Goal: Task Accomplishment & Management: Complete application form

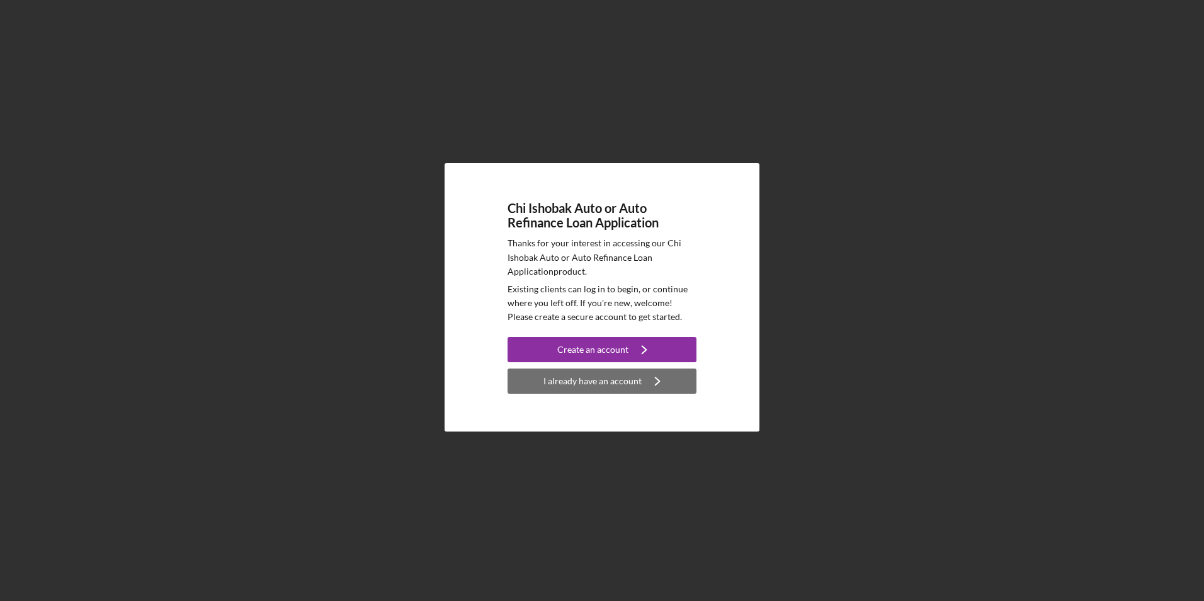
click at [601, 376] on div "I already have an account" at bounding box center [592, 380] width 98 height 25
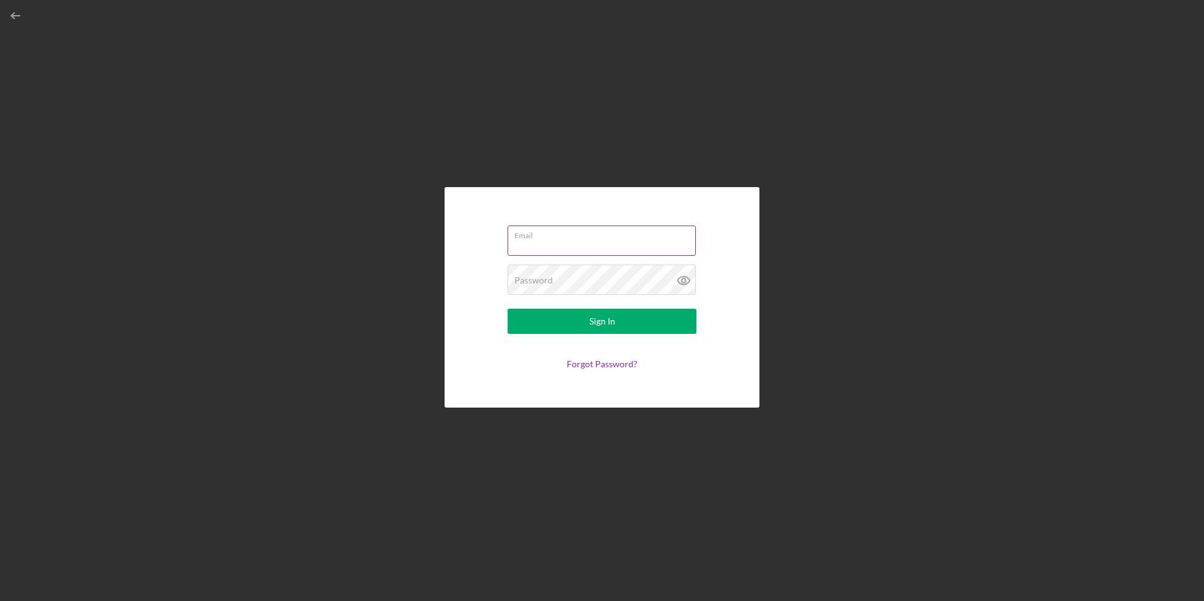
click at [571, 246] on input "Email" at bounding box center [601, 240] width 188 height 30
type input "jamesivy2326@gmail.com"
click at [602, 366] on link "Forgot Password?" at bounding box center [602, 363] width 71 height 11
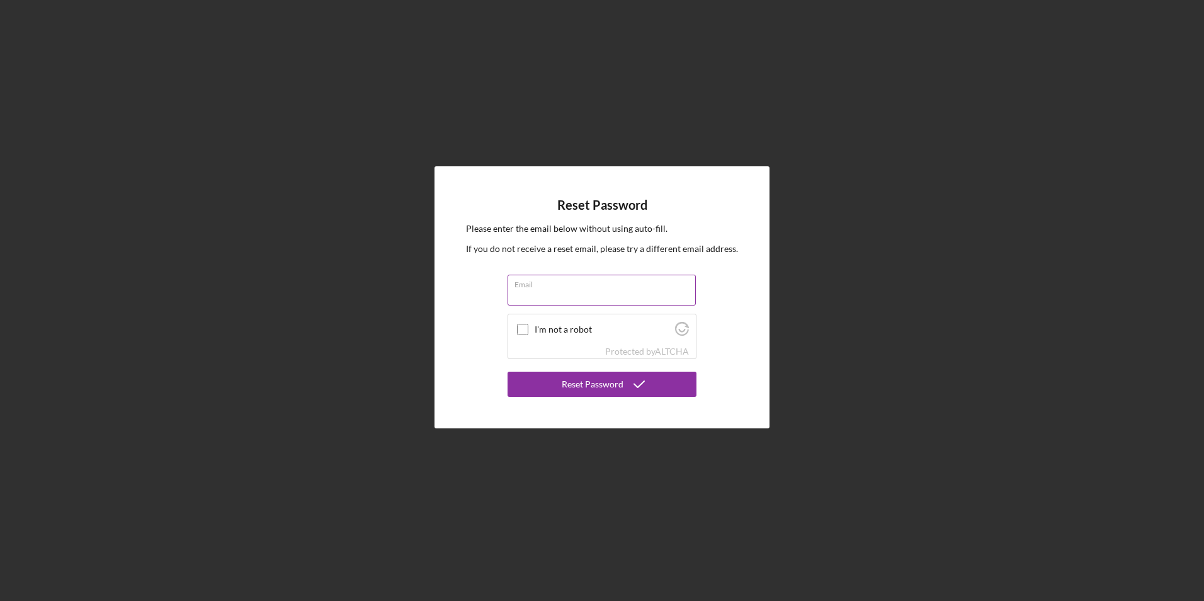
click at [567, 290] on input "Email" at bounding box center [601, 289] width 188 height 30
type input "jamesivy2326@gmail.com"
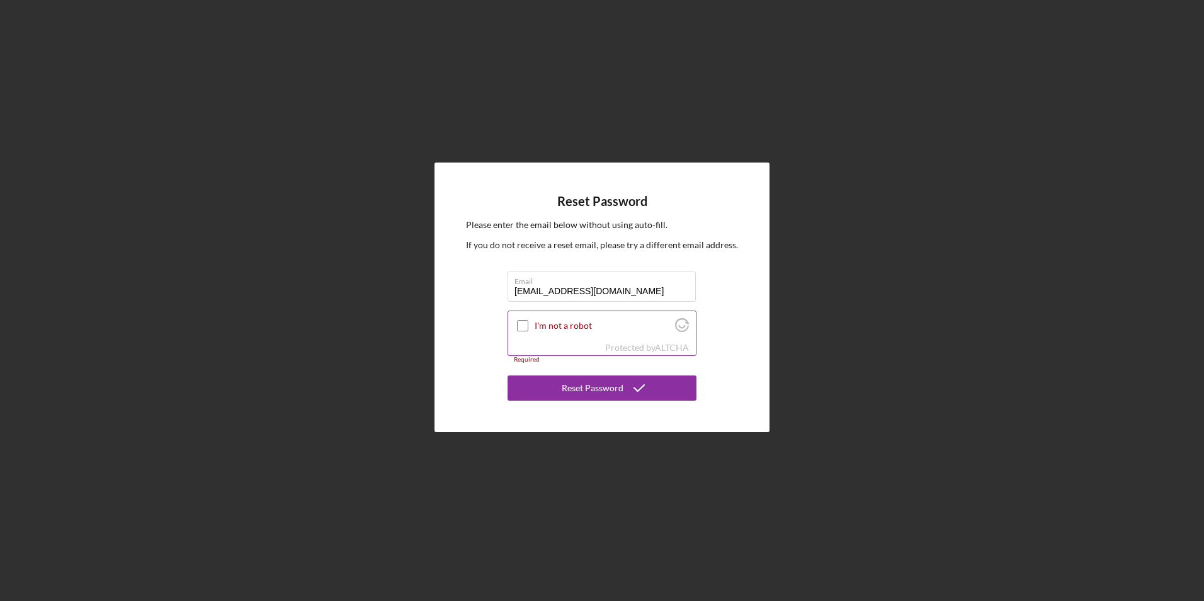
click at [520, 325] on input "I'm not a robot" at bounding box center [522, 325] width 11 height 11
checkbox input "true"
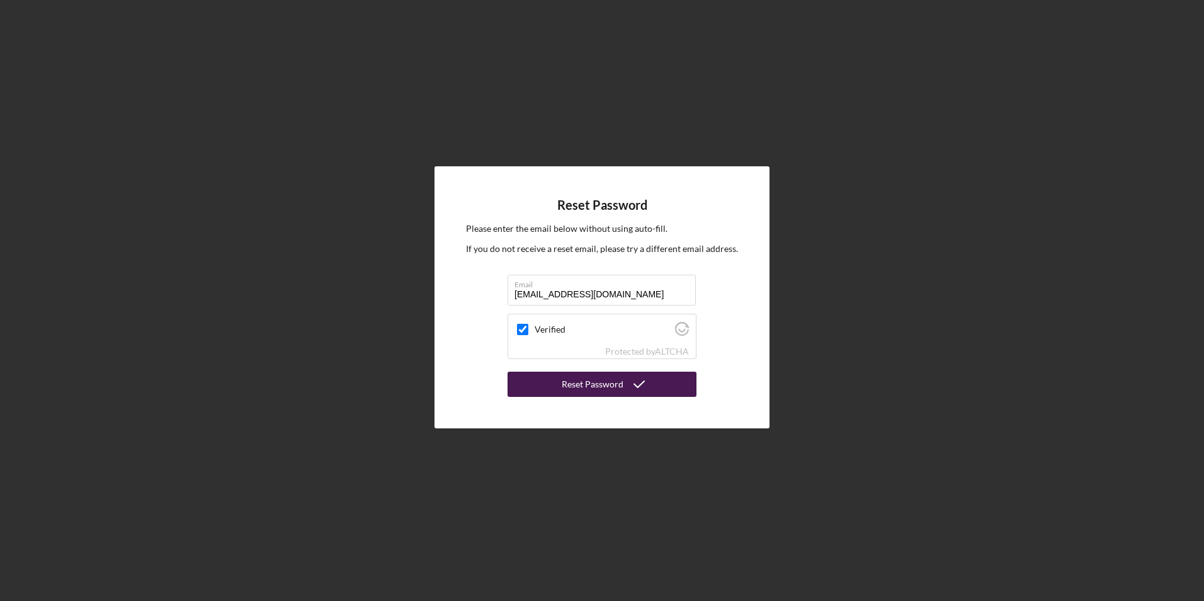
click at [591, 385] on div "Reset Password" at bounding box center [593, 383] width 62 height 25
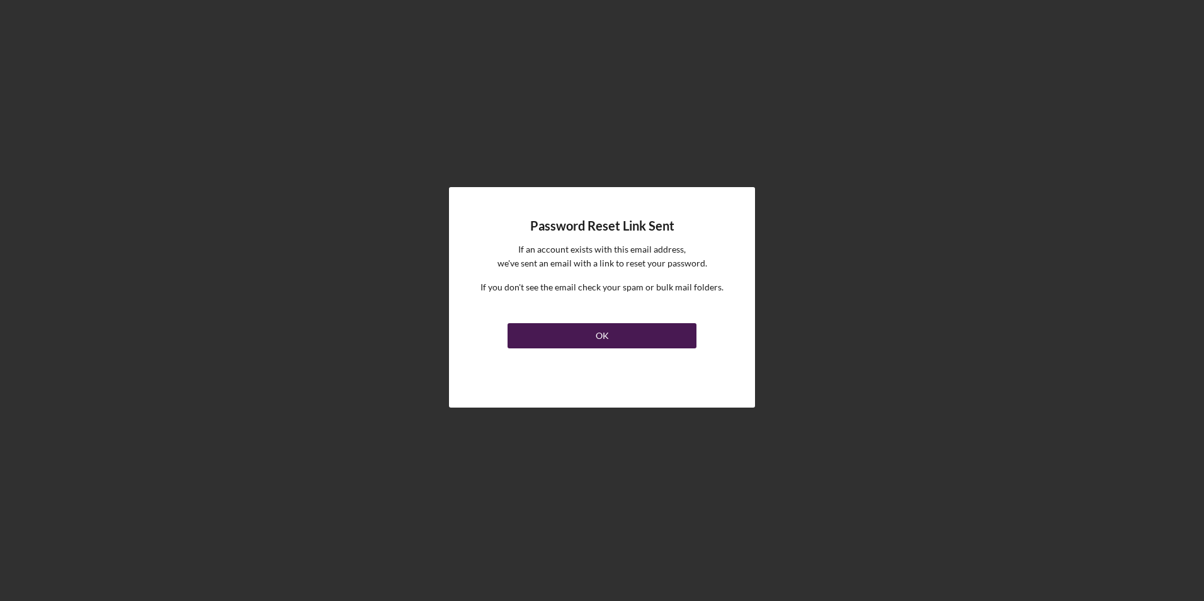
click at [624, 331] on button "OK" at bounding box center [601, 335] width 189 height 25
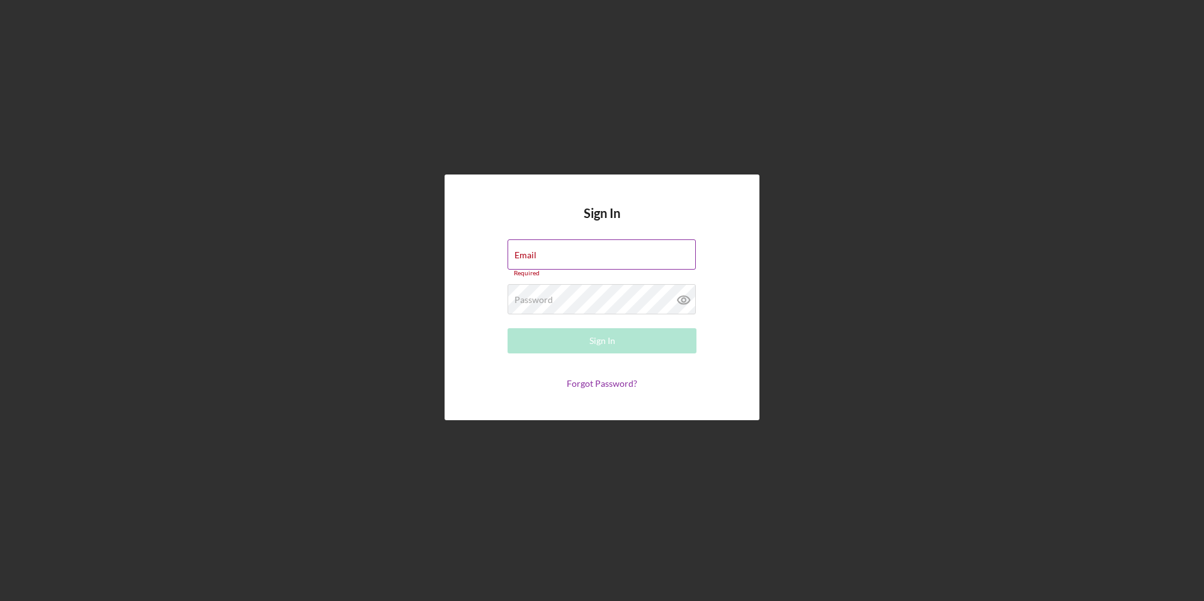
click at [653, 255] on div "Email Required" at bounding box center [601, 258] width 189 height 38
drag, startPoint x: 641, startPoint y: 257, endPoint x: 554, endPoint y: 267, distance: 87.4
click at [554, 267] on input "Email" at bounding box center [601, 254] width 188 height 30
type input "jamesivy2326@gmail.com"
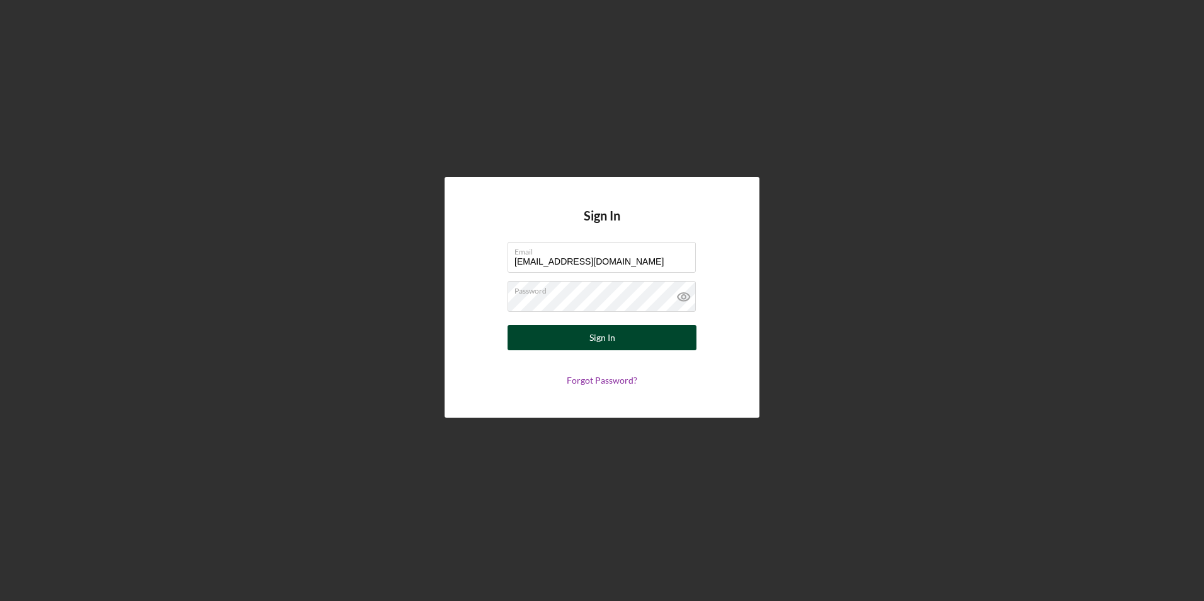
click at [588, 340] on button "Sign In" at bounding box center [601, 337] width 189 height 25
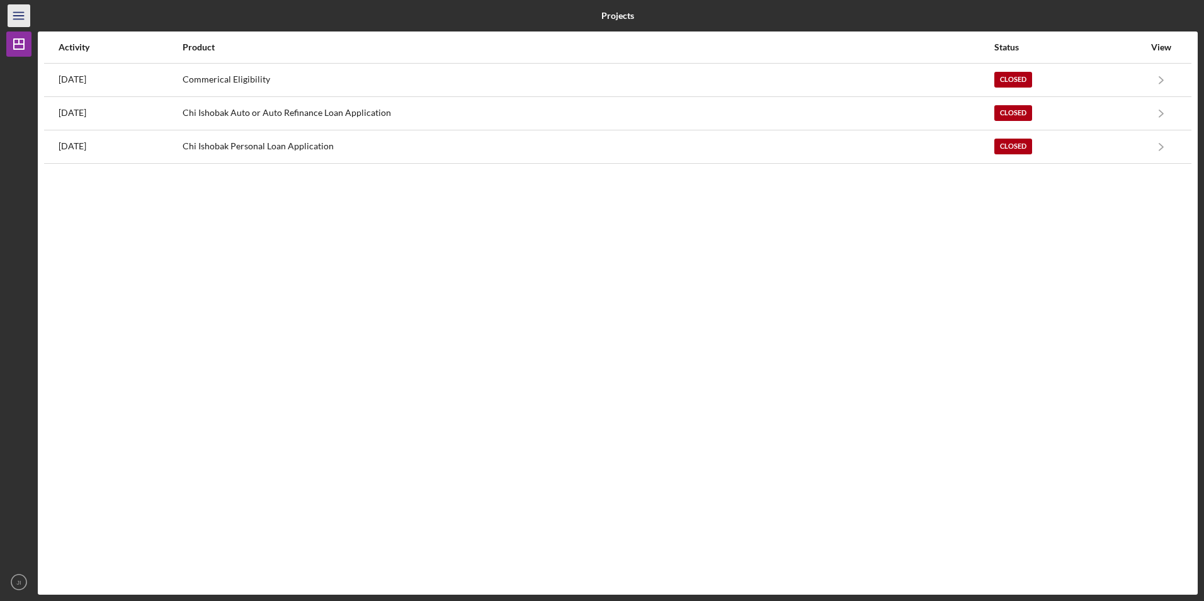
click at [18, 11] on icon "Icon/Menu" at bounding box center [19, 16] width 28 height 28
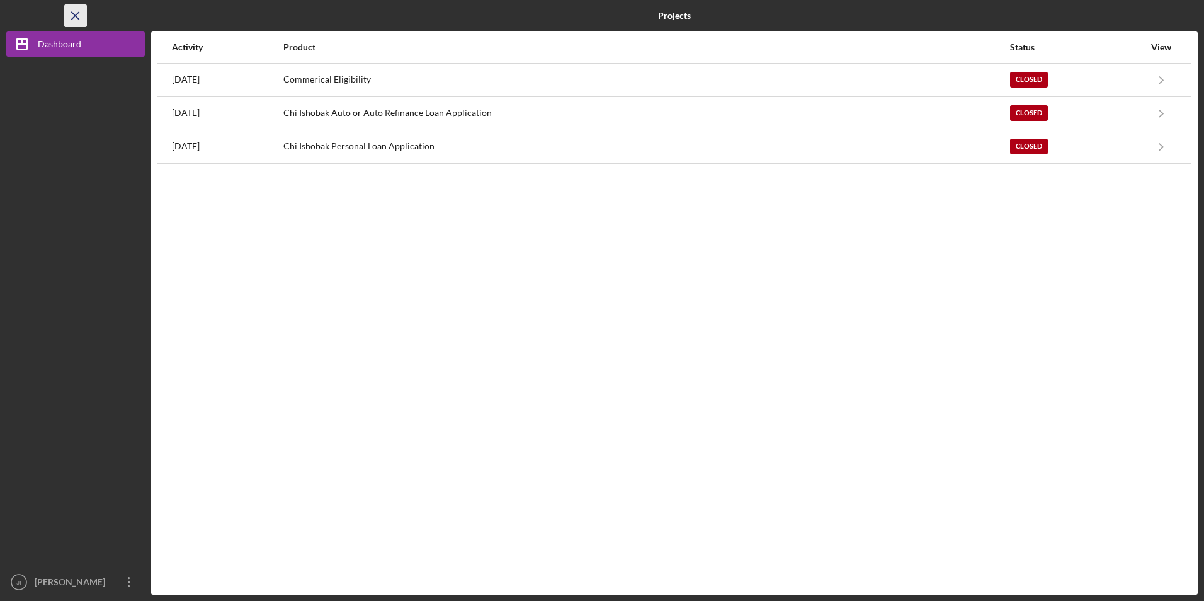
click at [79, 14] on icon "Icon/Menu Close" at bounding box center [76, 16] width 28 height 28
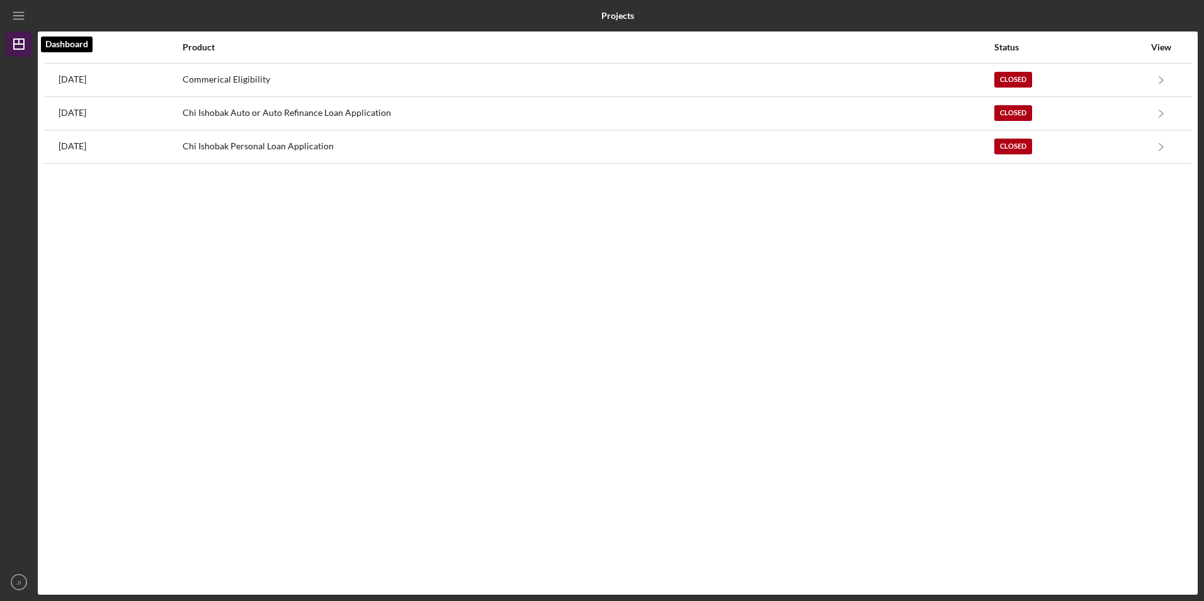
click at [19, 40] on line "button" at bounding box center [19, 41] width 0 height 5
click at [19, 41] on line "button" at bounding box center [19, 41] width 0 height 5
click at [17, 14] on icon "Icon/Menu" at bounding box center [19, 16] width 28 height 28
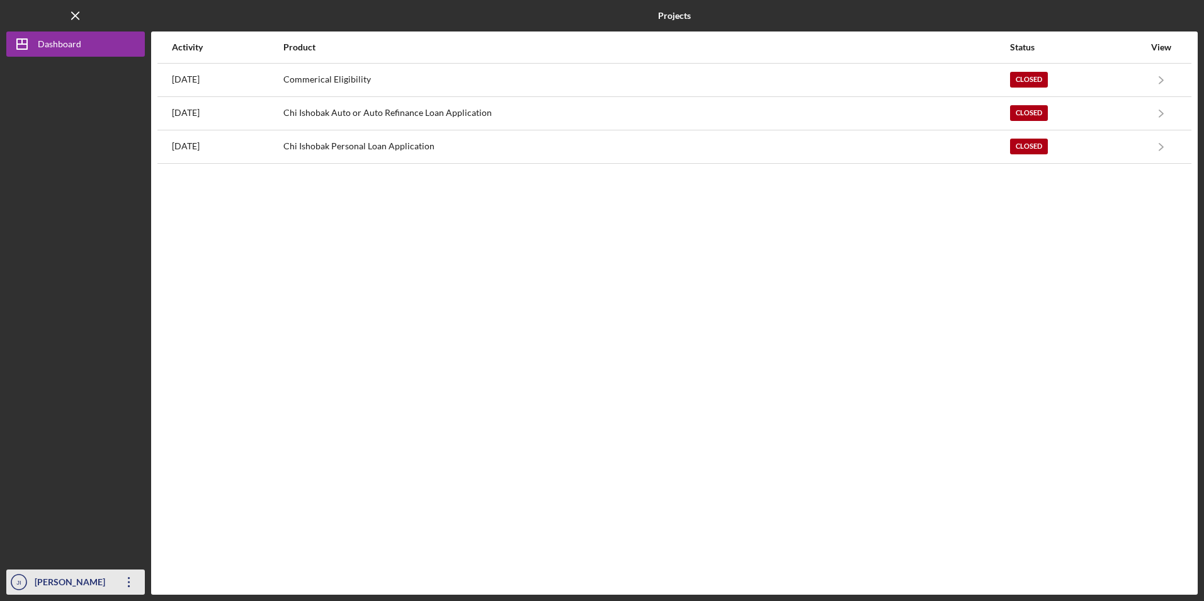
click at [133, 584] on icon "Icon/Overflow" at bounding box center [128, 581] width 31 height 31
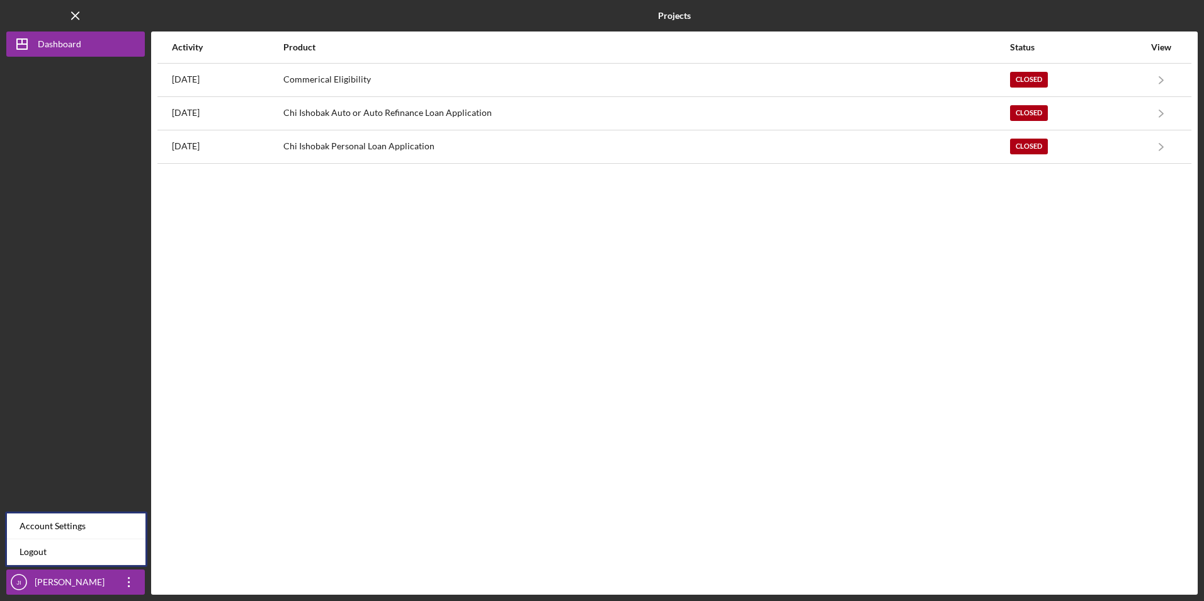
click at [193, 356] on div "Activity Product Status View 1 year ago Commerical Eligibility Closed Icon/Navi…" at bounding box center [674, 312] width 1046 height 563
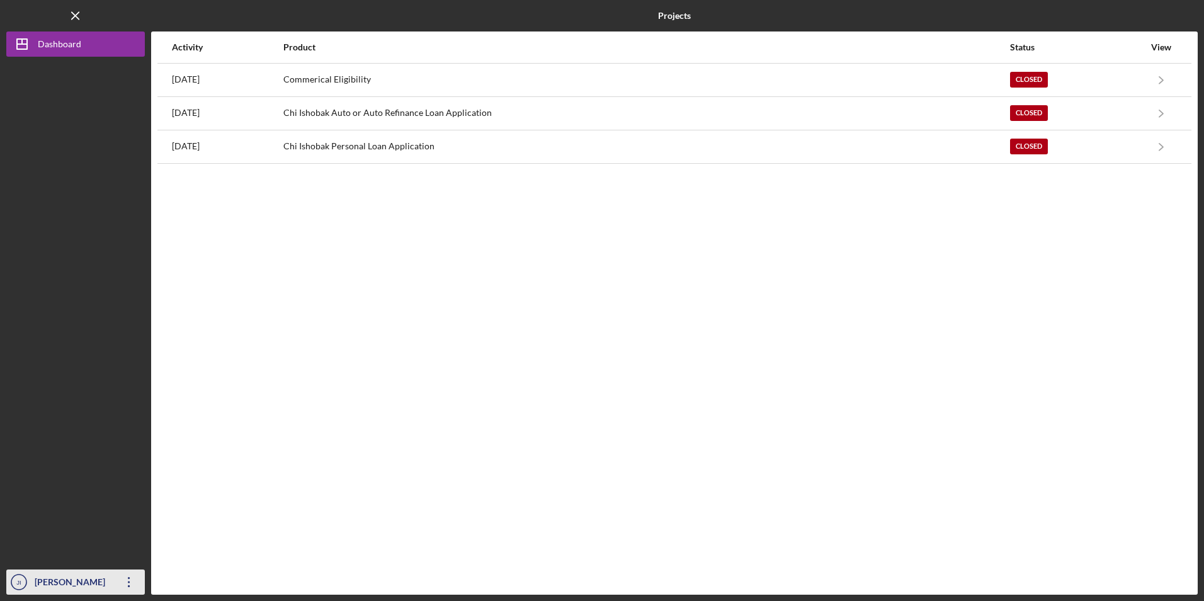
click at [80, 590] on div "[PERSON_NAME]" at bounding box center [72, 583] width 82 height 28
click at [371, 383] on div "Activity Product Status View 1 year ago Commerical Eligibility Closed Icon/Navi…" at bounding box center [674, 312] width 1046 height 563
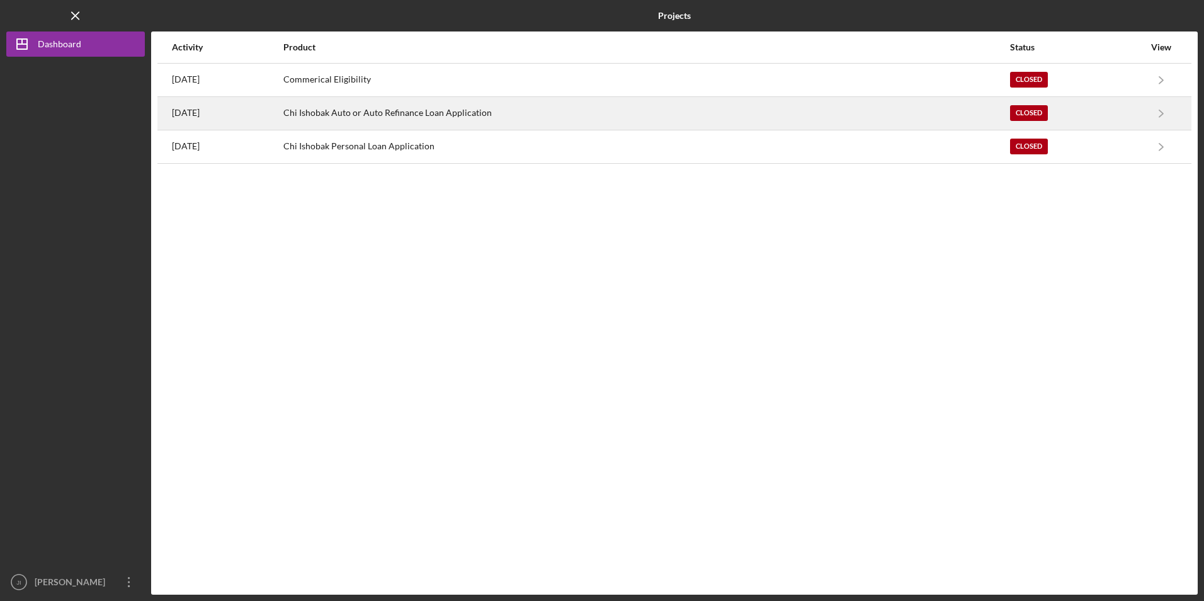
click at [455, 113] on div "Chi Ishobak Auto or Auto Refinance Loan Application" at bounding box center [645, 113] width 725 height 31
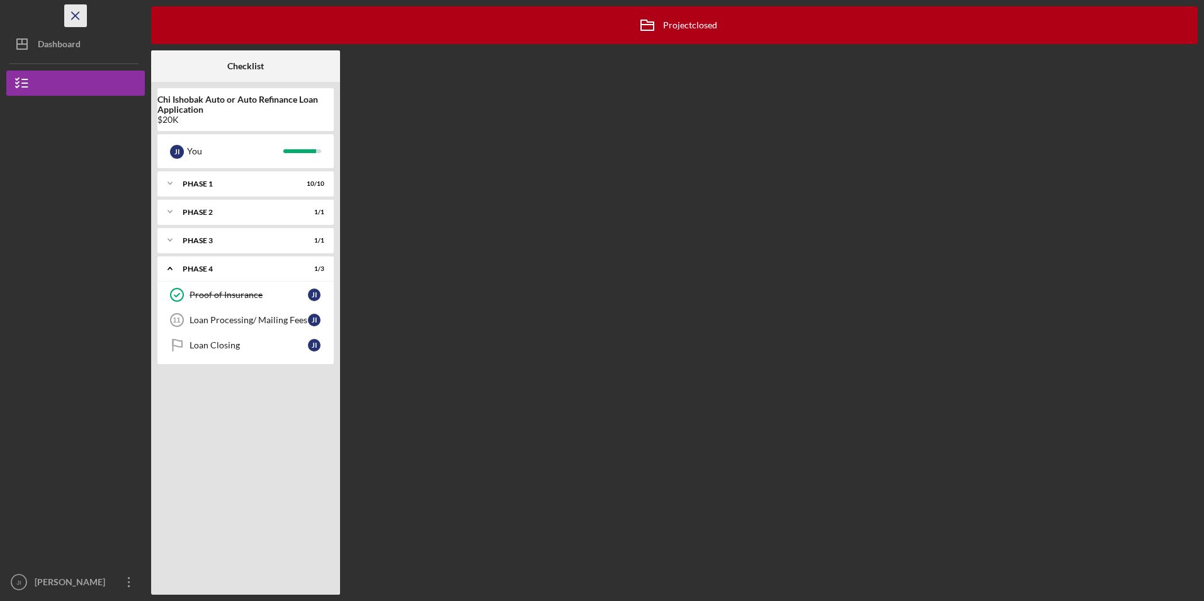
click at [79, 9] on icon "Icon/Menu Close" at bounding box center [76, 16] width 28 height 28
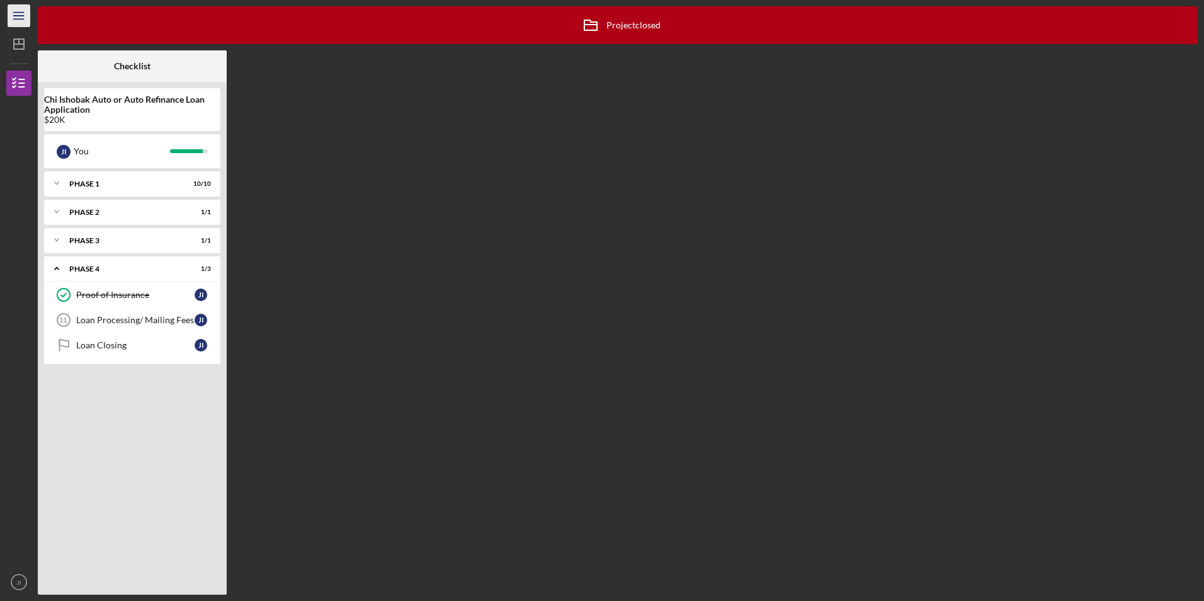
click at [26, 13] on icon "Icon/Menu" at bounding box center [19, 16] width 28 height 28
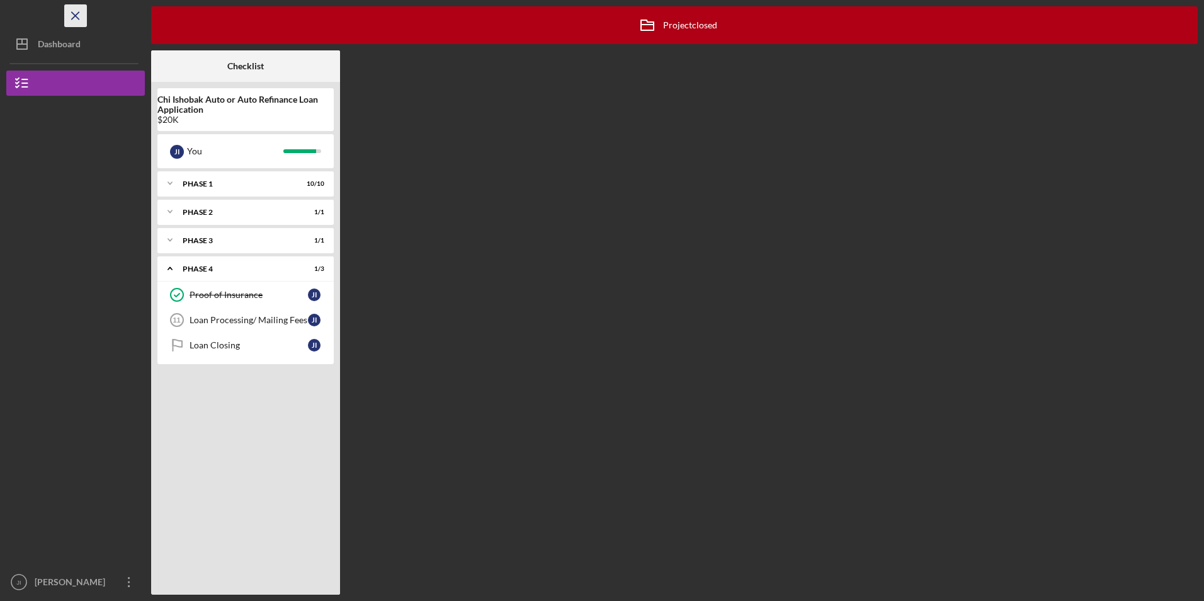
click at [84, 14] on icon "Icon/Menu Close" at bounding box center [76, 16] width 28 height 28
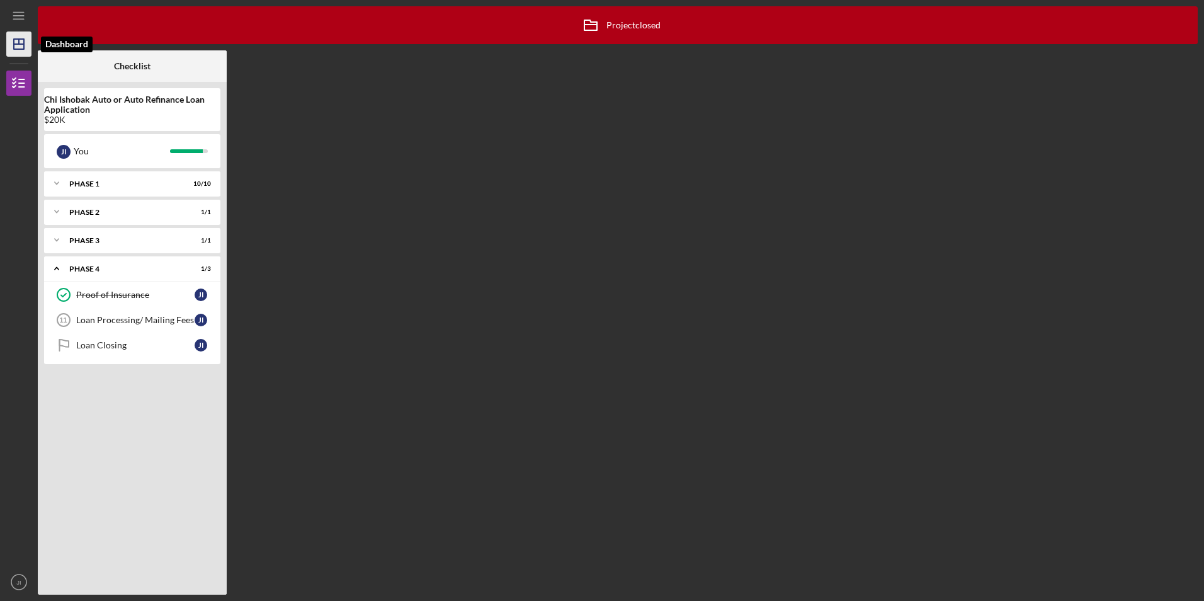
click at [18, 39] on polygon "button" at bounding box center [19, 44] width 10 height 10
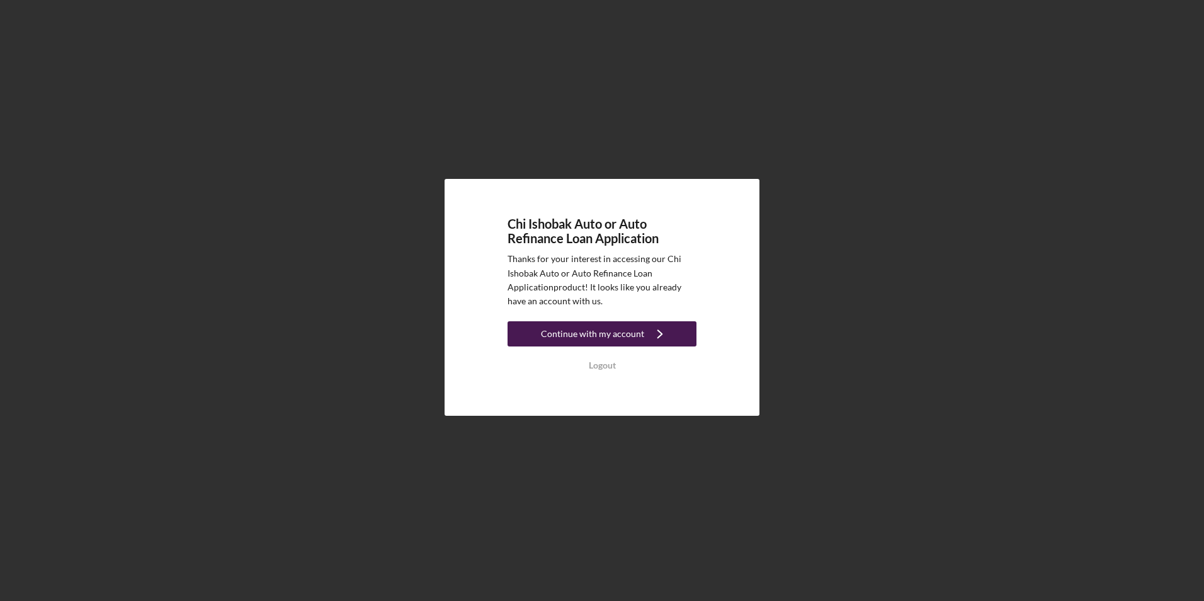
click at [604, 337] on div "Continue with my account" at bounding box center [592, 333] width 103 height 25
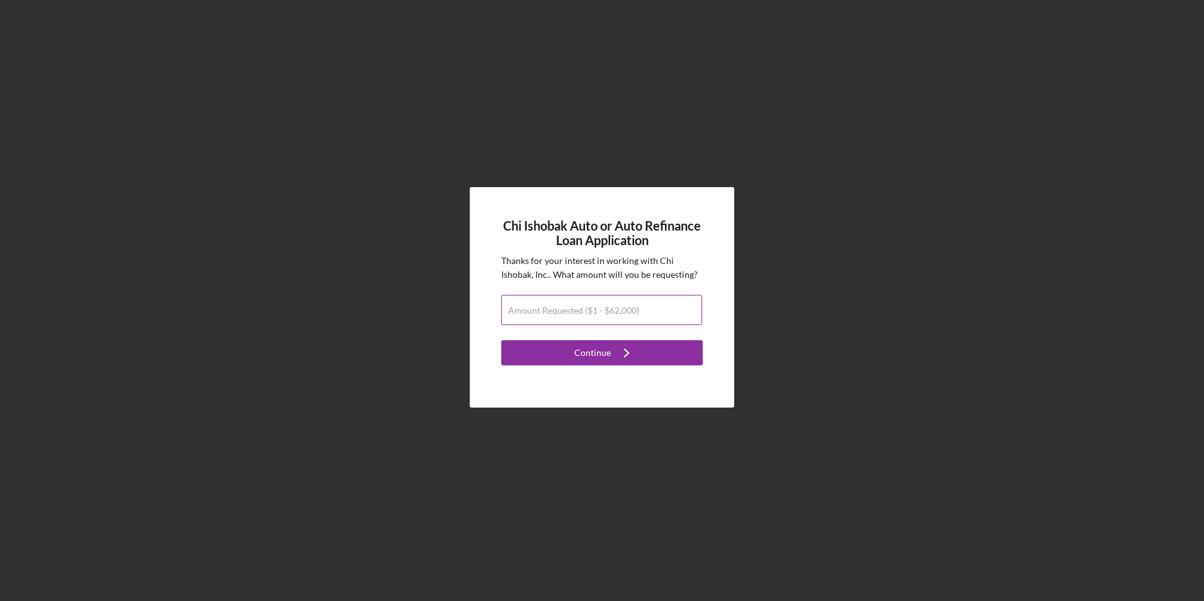
click at [557, 315] on label "Amount Requested ($1 - $62,000)" at bounding box center [573, 310] width 131 height 10
click at [557, 315] on input "Amount Requested ($1 - $62,000)" at bounding box center [601, 310] width 201 height 30
type input "$30,000"
click at [577, 351] on div "Continue" at bounding box center [592, 352] width 37 height 25
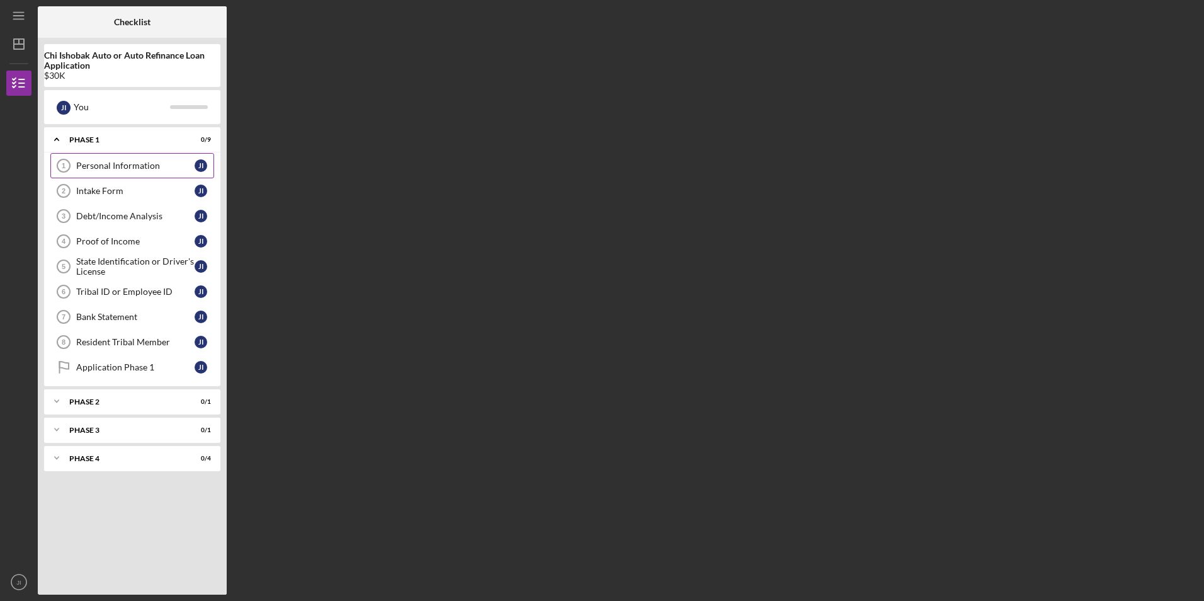
click at [141, 170] on div "Personal Information" at bounding box center [135, 166] width 118 height 10
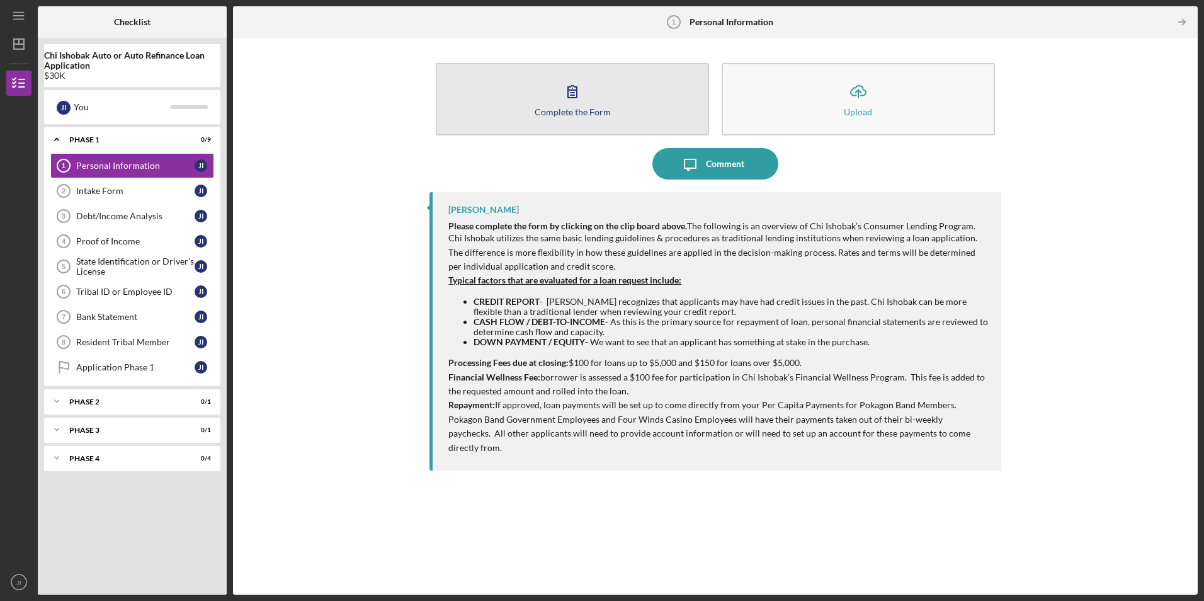
click at [576, 111] on div "Complete the Form" at bounding box center [573, 111] width 76 height 9
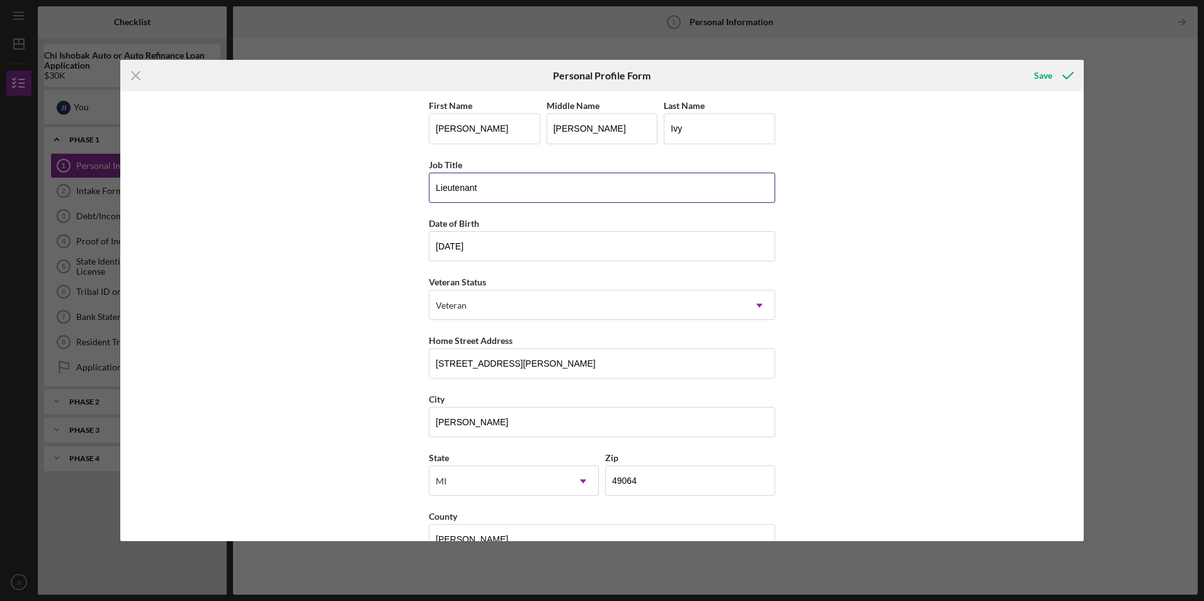
drag, startPoint x: 505, startPoint y: 192, endPoint x: 320, endPoint y: 203, distance: 184.8
click at [320, 203] on div "First Name [PERSON_NAME] Middle Name [PERSON_NAME] Last Name Ivy Job Title Lieu…" at bounding box center [601, 315] width 963 height 449
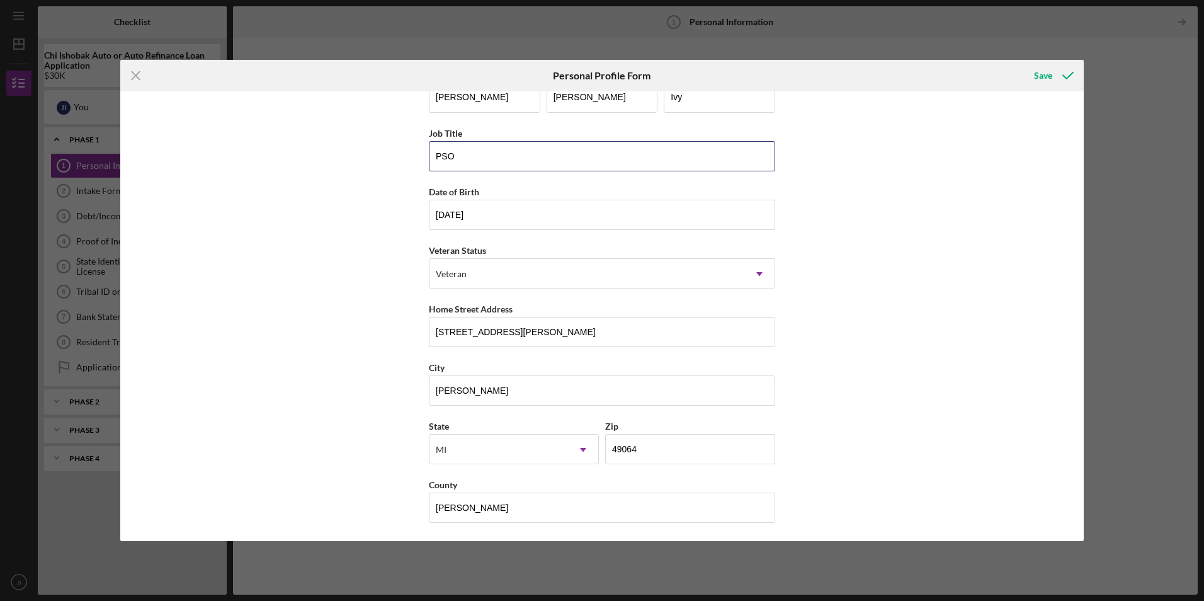
scroll to position [32, 0]
type input "PSO"
click at [1048, 78] on div "Save" at bounding box center [1043, 75] width 18 height 25
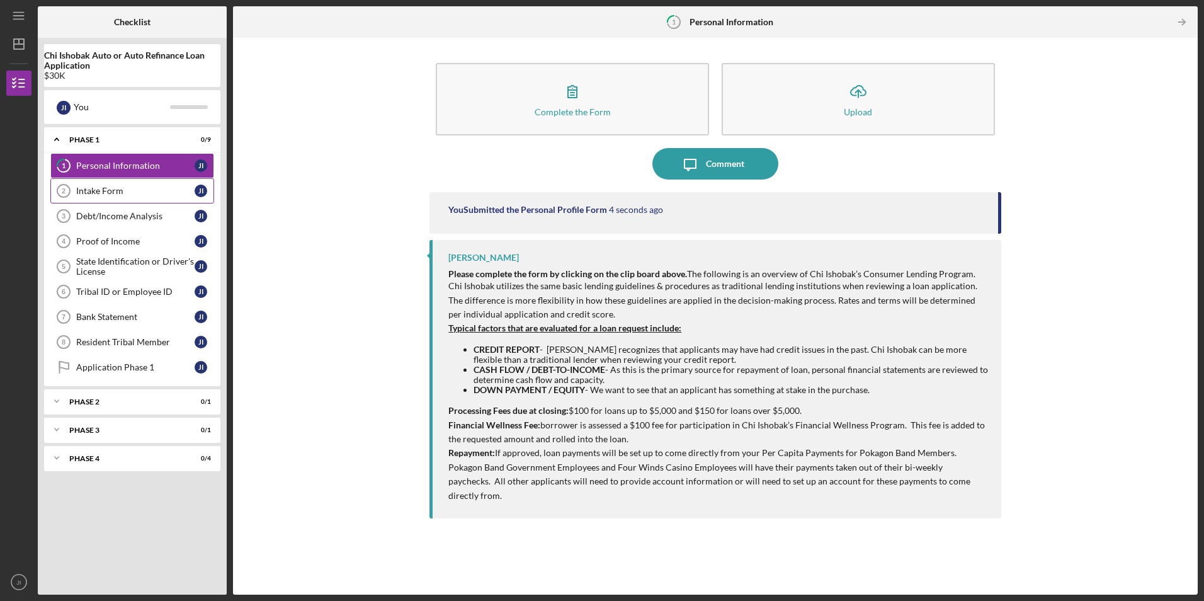
click at [123, 188] on div "Intake Form" at bounding box center [135, 191] width 118 height 10
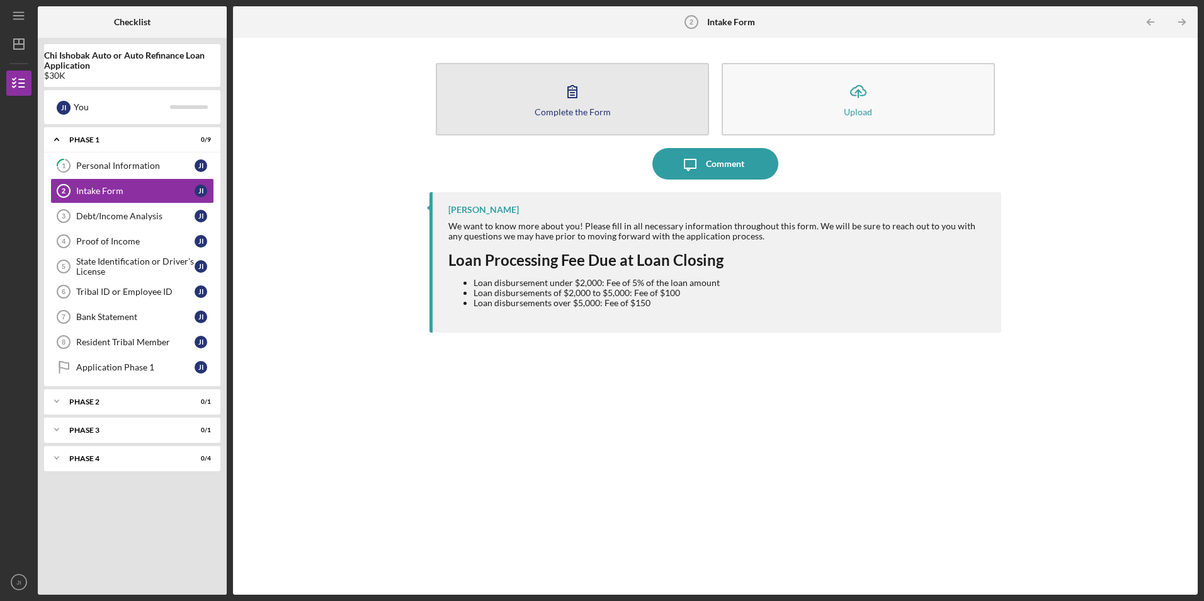
click at [498, 105] on button "Complete the Form Form" at bounding box center [572, 99] width 273 height 72
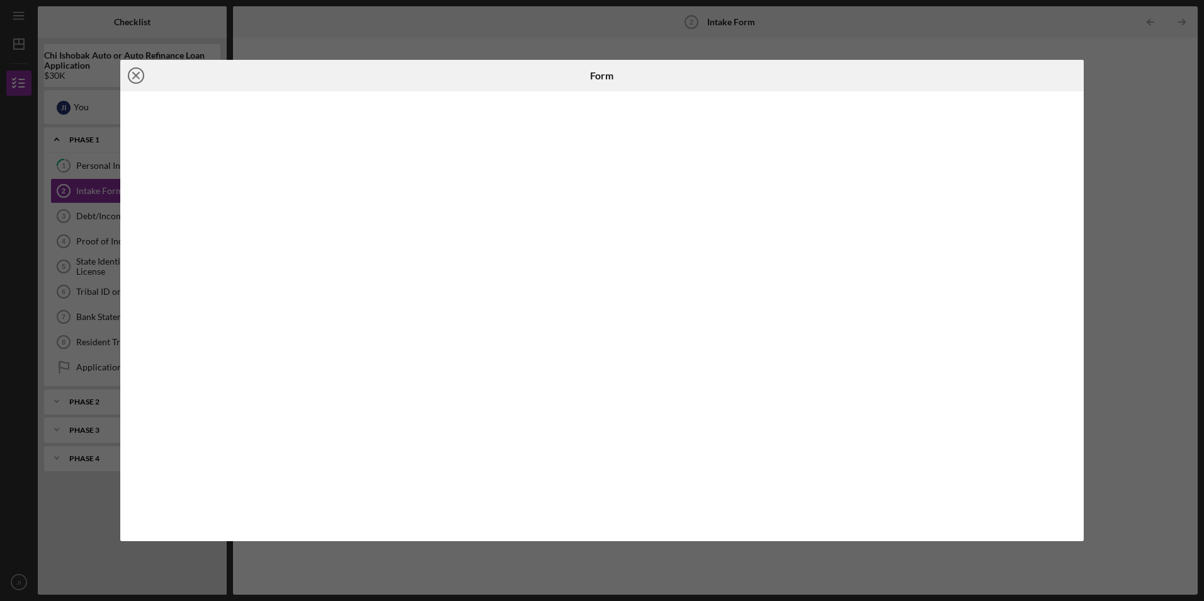
click at [139, 74] on icon "Icon/Close" at bounding box center [135, 75] width 31 height 31
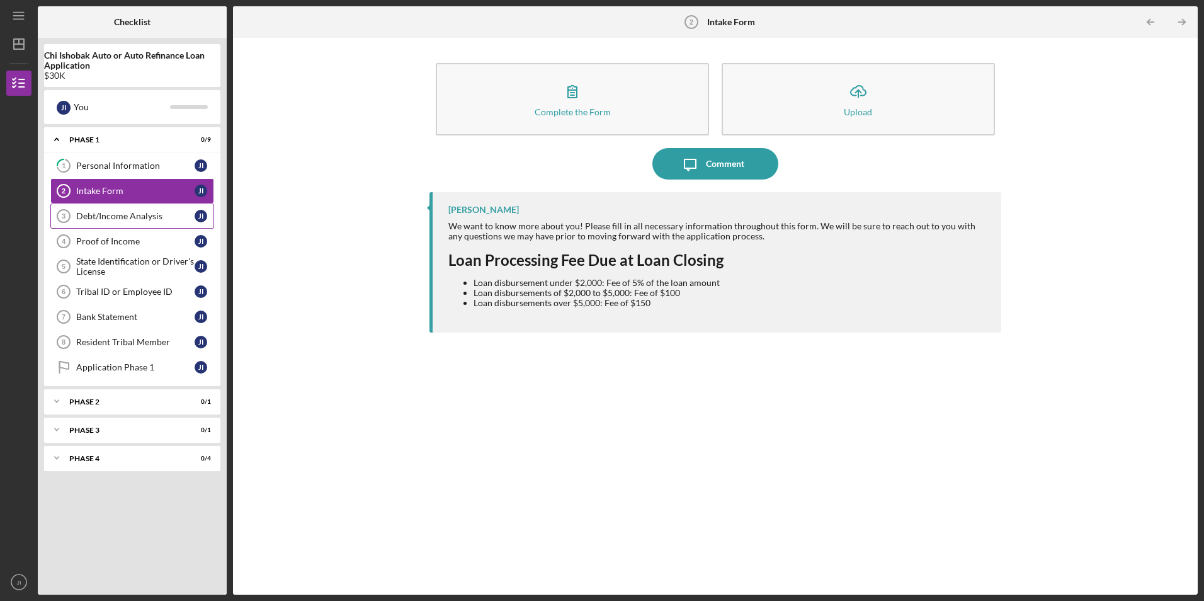
click at [130, 221] on div "Debt/Income Analysis" at bounding box center [135, 216] width 118 height 10
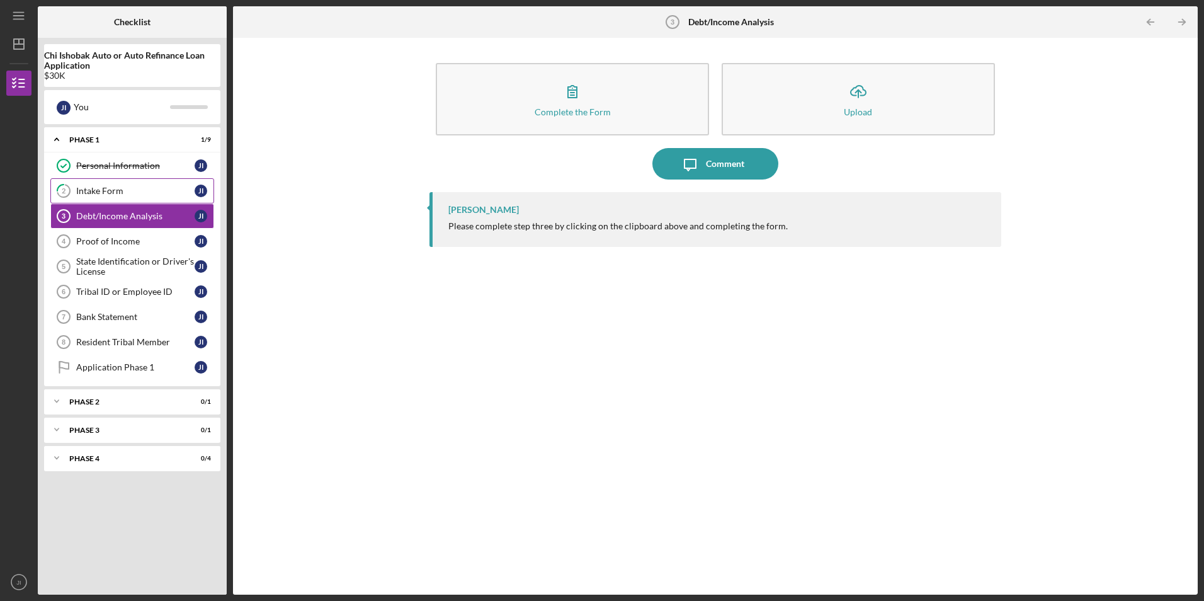
click at [105, 191] on div "Intake Form" at bounding box center [135, 191] width 118 height 10
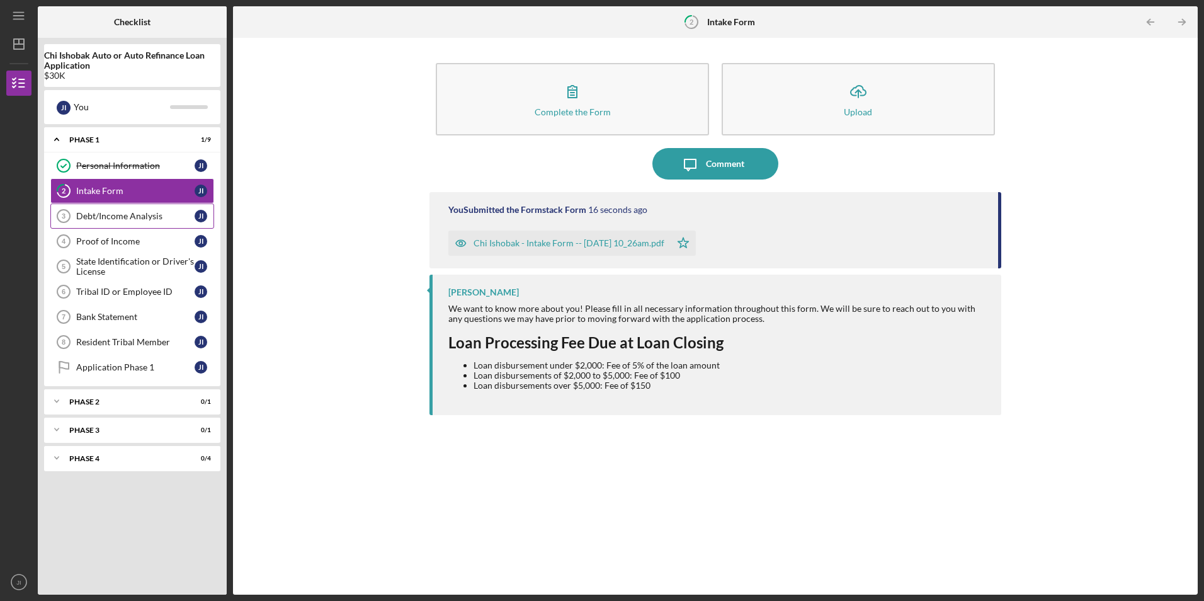
click at [149, 220] on div "Debt/Income Analysis" at bounding box center [135, 216] width 118 height 10
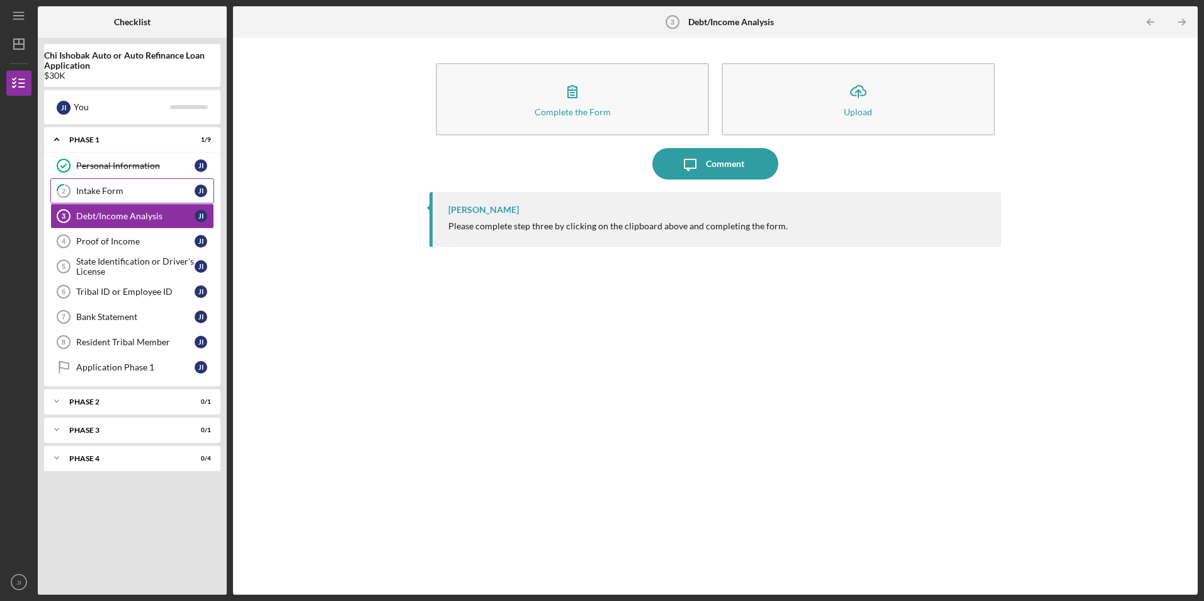
click at [125, 194] on div "Intake Form" at bounding box center [135, 191] width 118 height 10
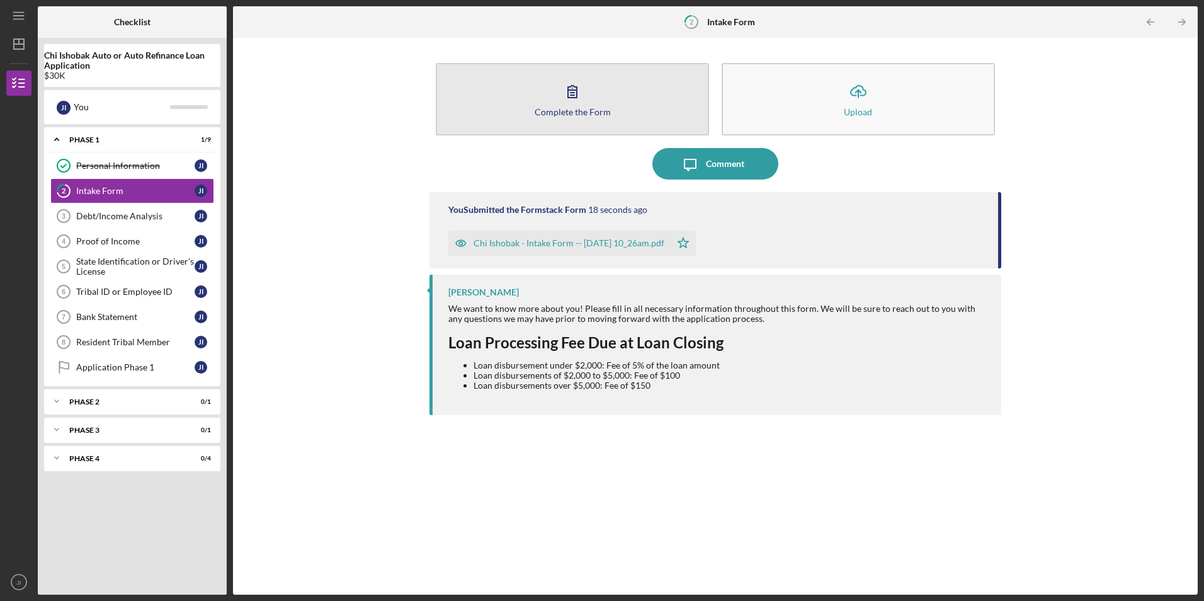
click at [535, 108] on button "Complete the Form Form" at bounding box center [572, 99] width 273 height 72
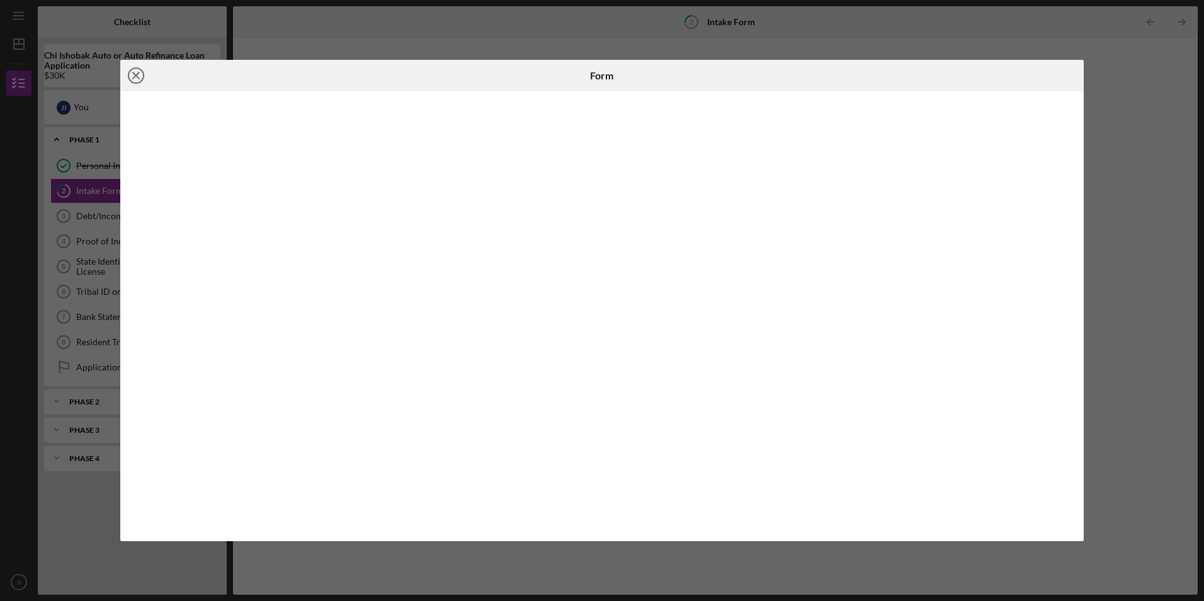
click at [134, 75] on icon "Icon/Close" at bounding box center [135, 75] width 31 height 31
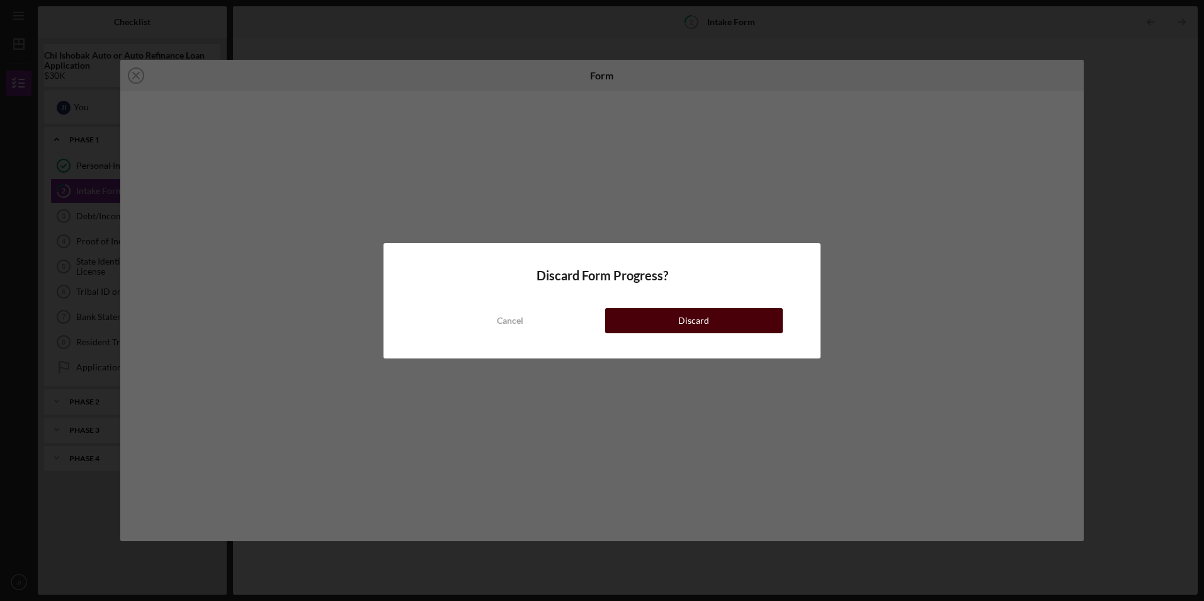
click at [727, 324] on button "Discard" at bounding box center [694, 320] width 178 height 25
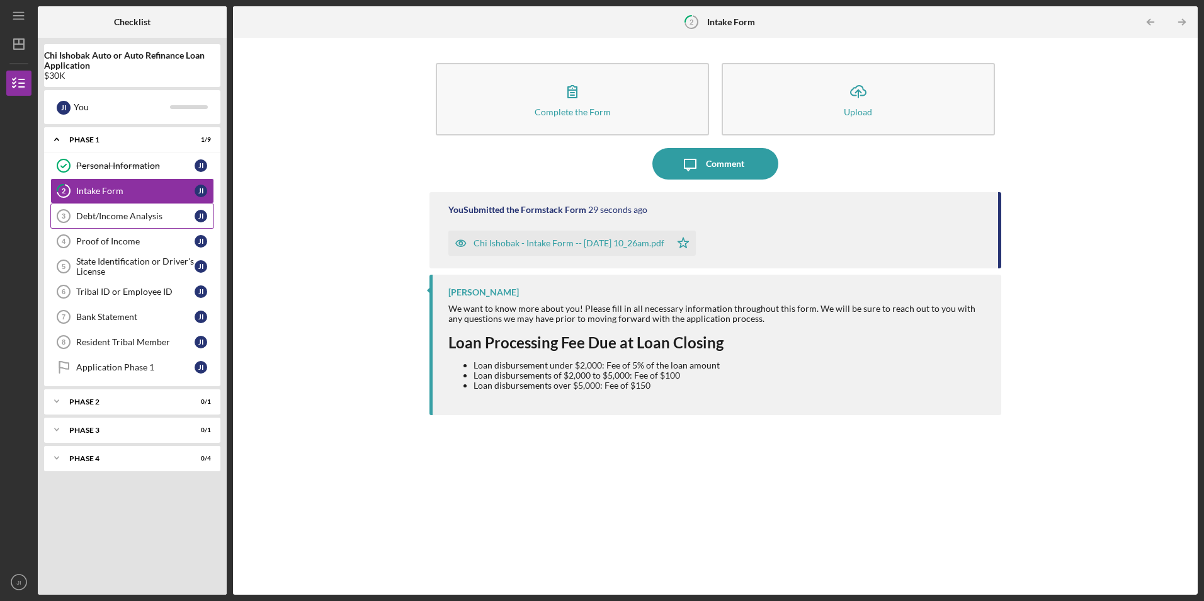
click at [144, 218] on div "Debt/Income Analysis" at bounding box center [135, 216] width 118 height 10
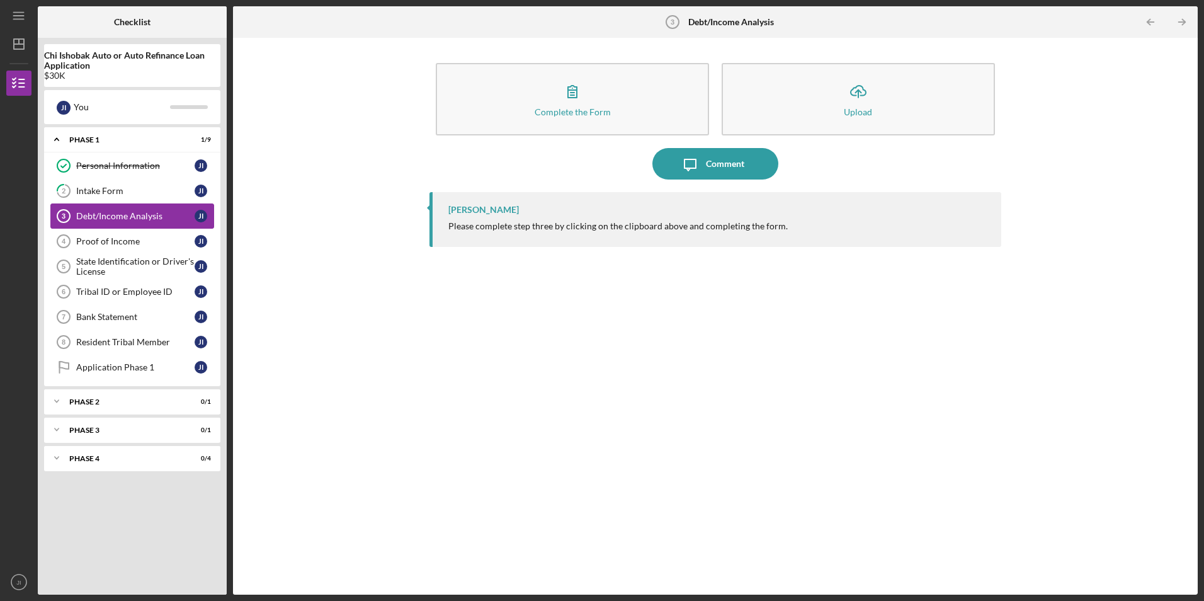
click at [144, 213] on div "Debt/Income Analysis" at bounding box center [135, 216] width 118 height 10
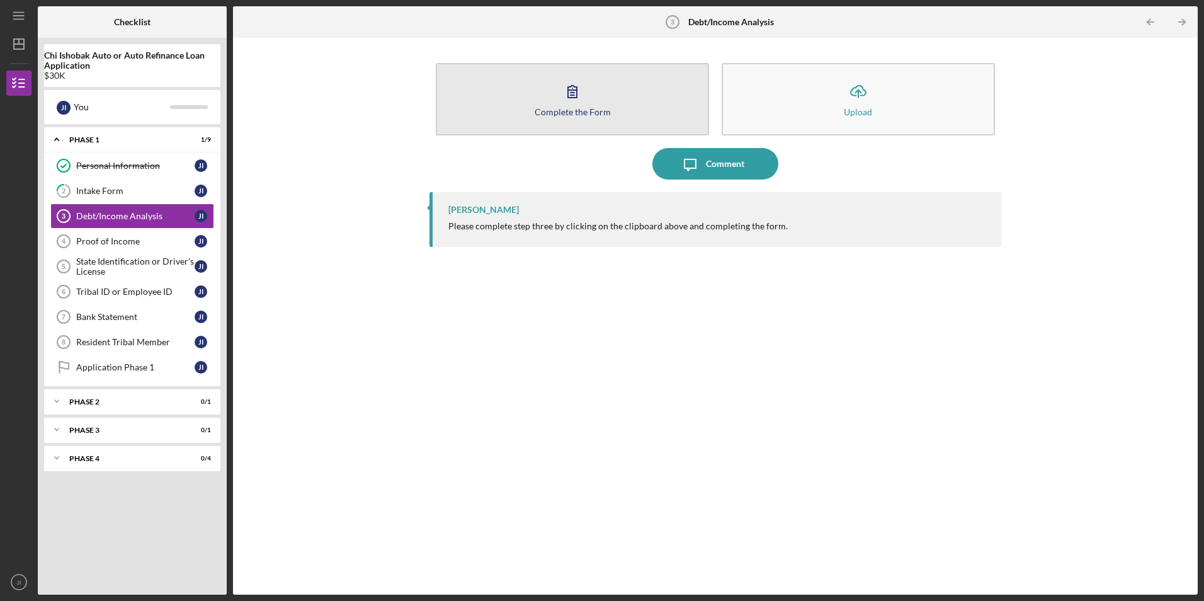
click at [571, 108] on div "Complete the Form" at bounding box center [573, 111] width 76 height 9
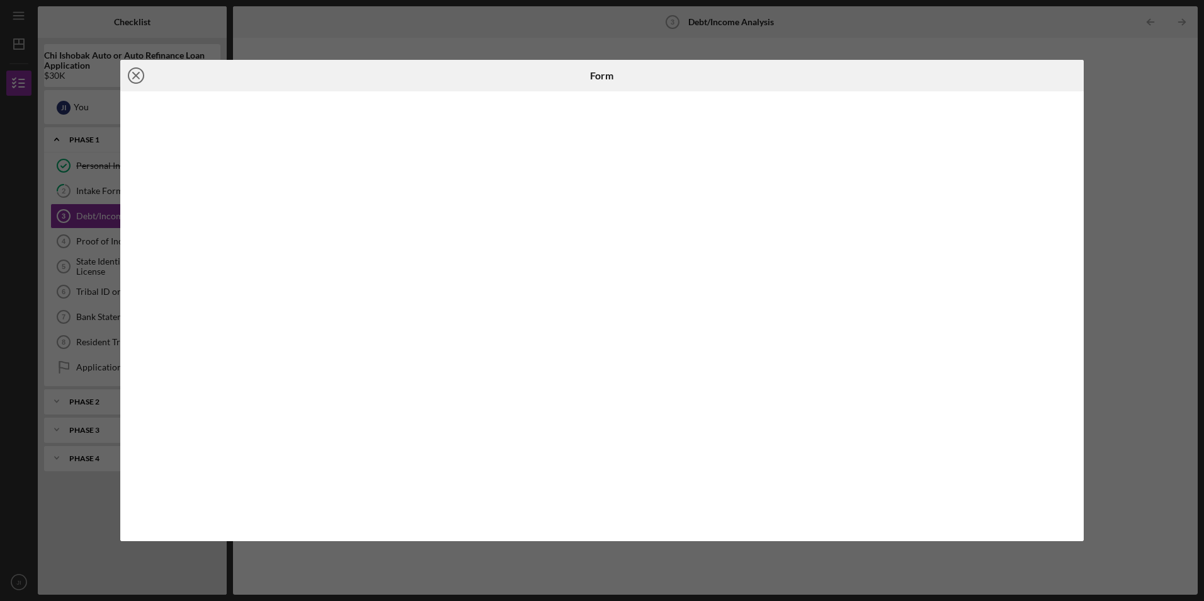
click at [137, 76] on icon "Icon/Close" at bounding box center [135, 75] width 31 height 31
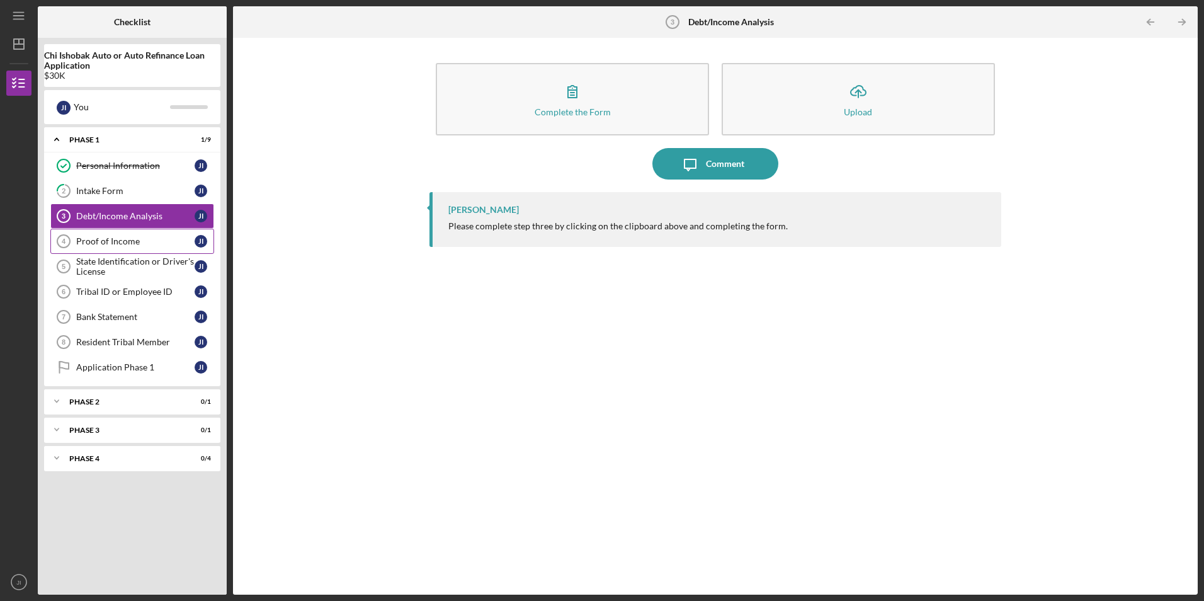
click at [128, 235] on link "Proof of Income 4 Proof of Income J I" at bounding box center [132, 241] width 164 height 25
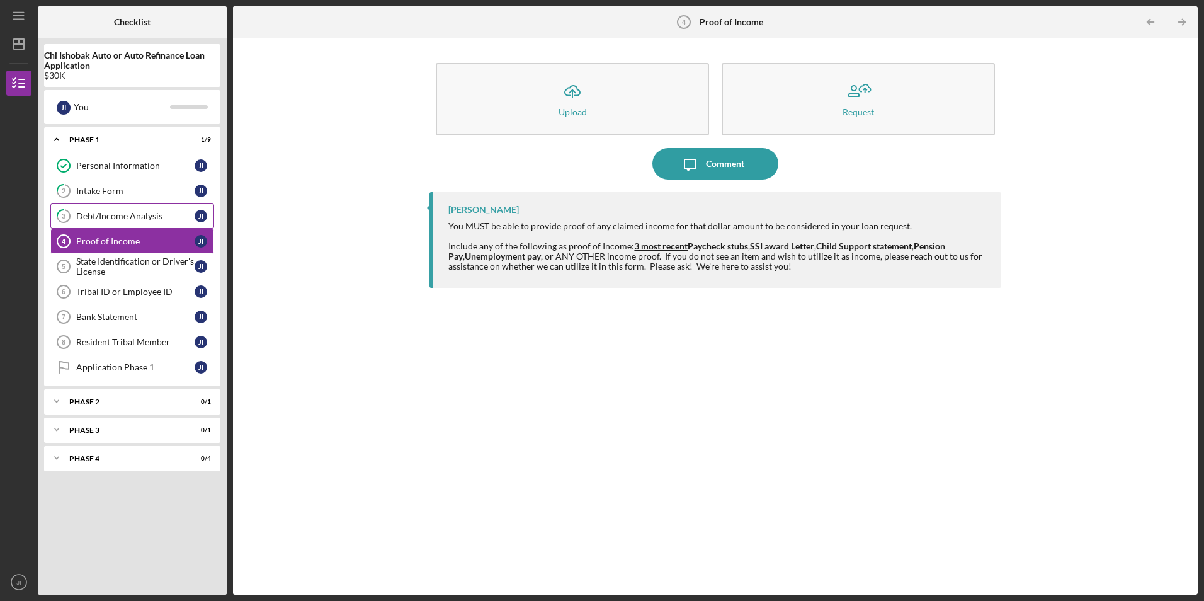
click at [139, 217] on div "Debt/Income Analysis" at bounding box center [135, 216] width 118 height 10
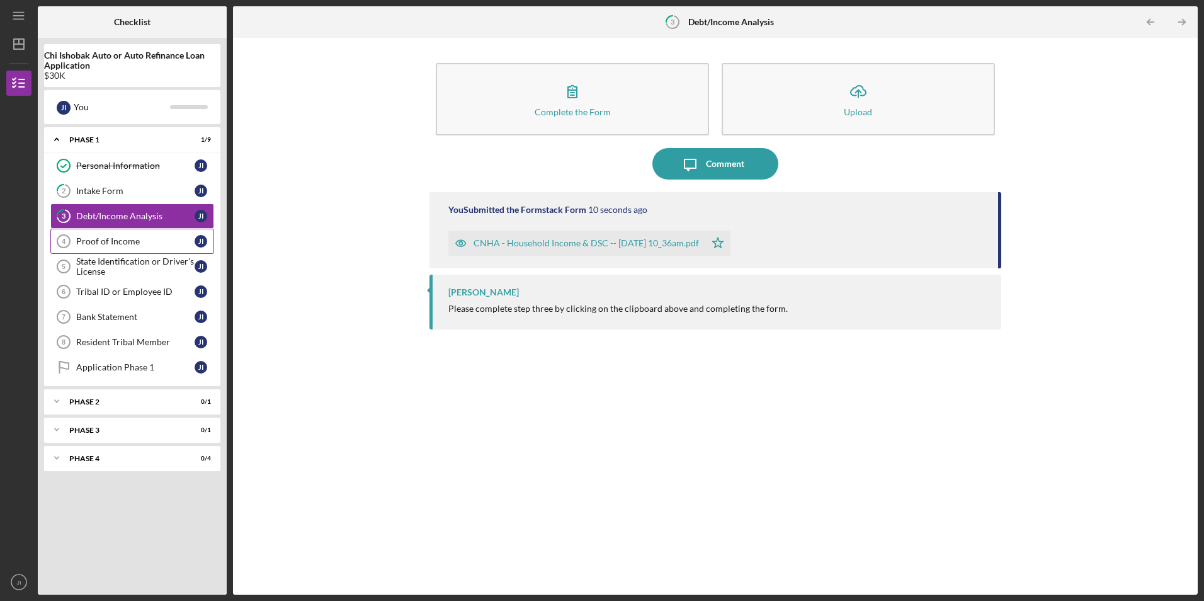
click at [138, 235] on link "Proof of Income 4 Proof of Income J I" at bounding box center [132, 241] width 164 height 25
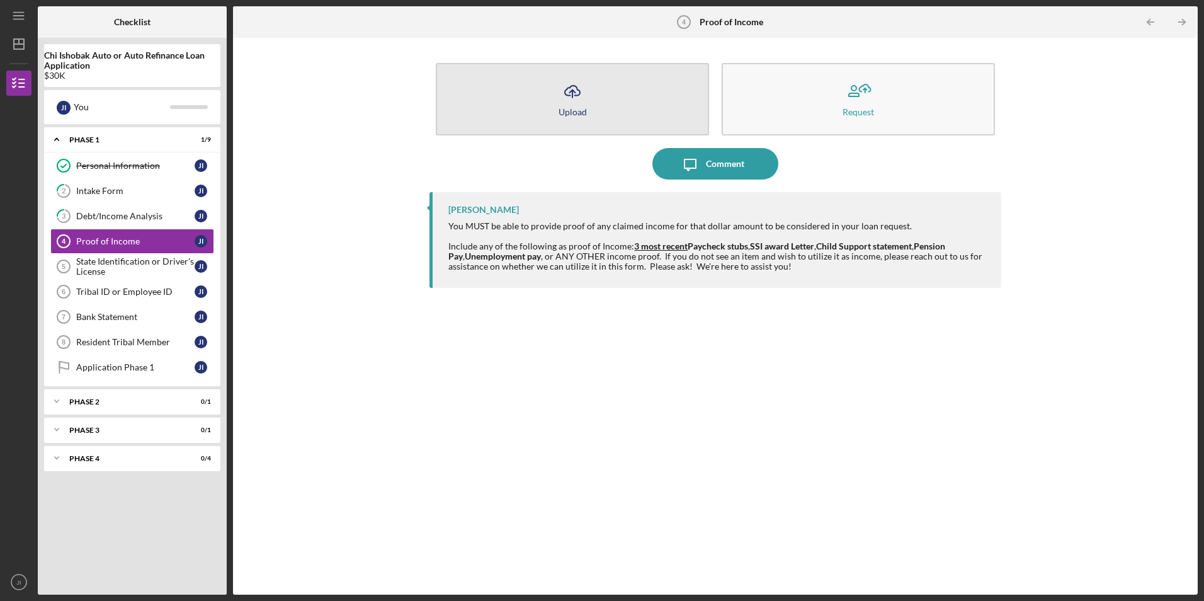
click at [597, 107] on button "Icon/Upload Upload" at bounding box center [572, 99] width 273 height 72
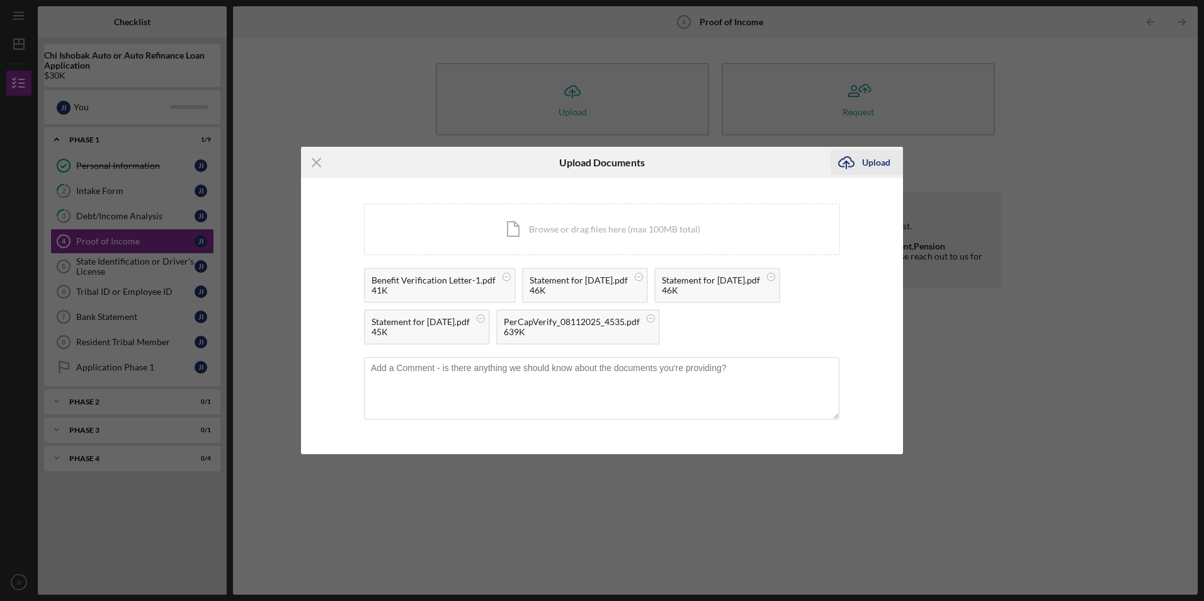
click at [870, 162] on div "Upload" at bounding box center [876, 162] width 28 height 25
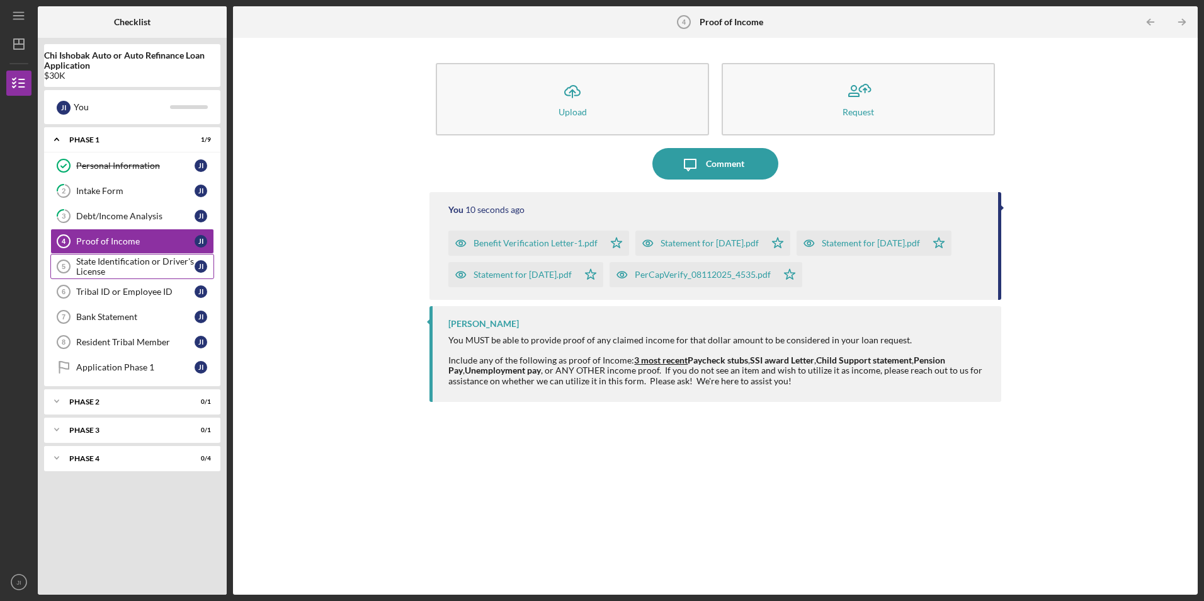
click at [121, 270] on div "State Identification or Driver's License" at bounding box center [135, 266] width 118 height 20
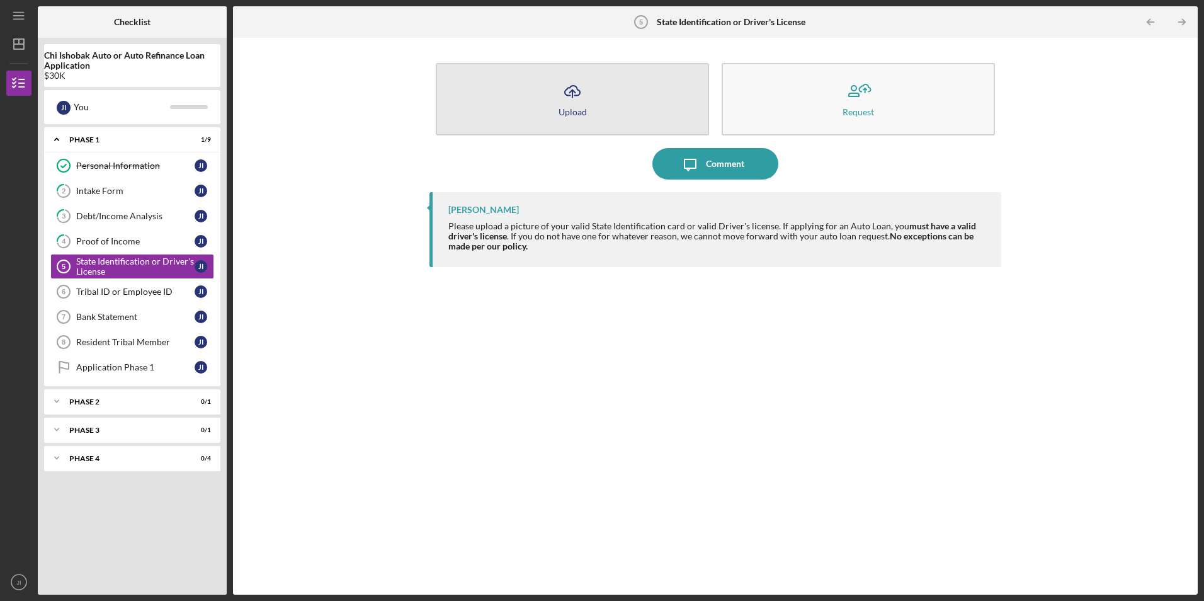
click at [583, 100] on icon "Icon/Upload" at bounding box center [572, 91] width 31 height 31
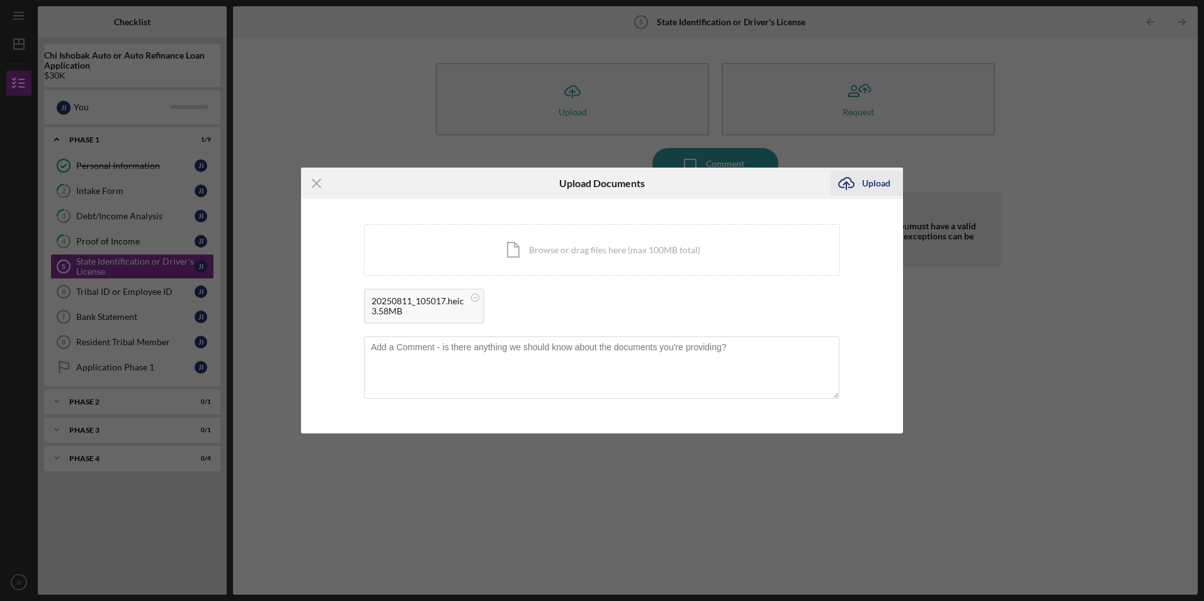
click at [868, 179] on div "Upload" at bounding box center [876, 183] width 28 height 25
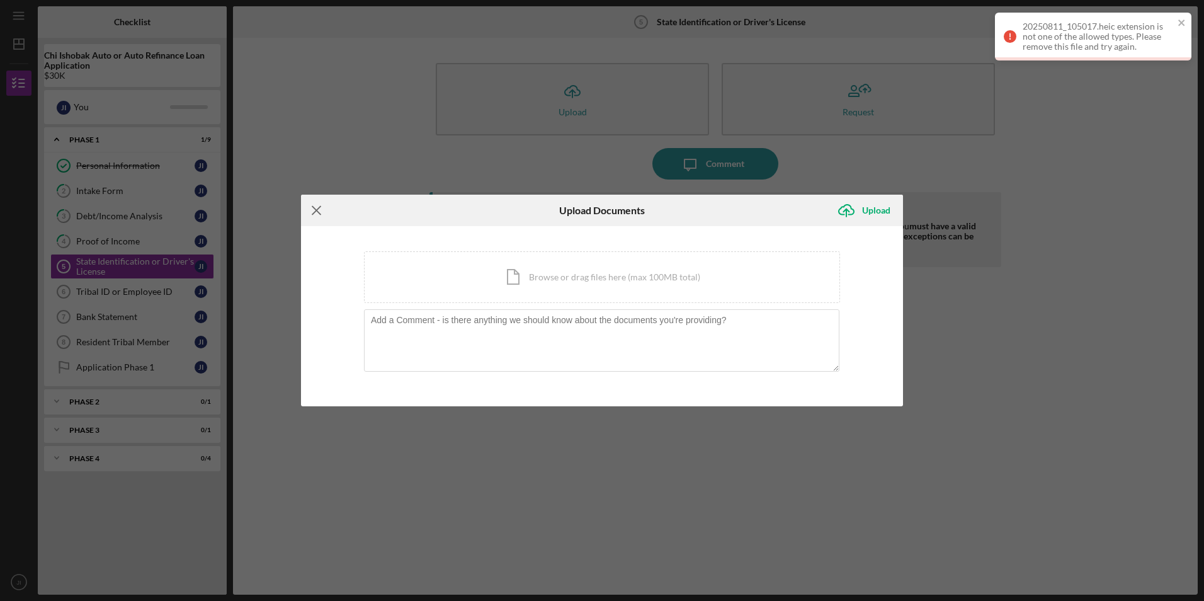
click at [309, 200] on icon "Icon/Menu Close" at bounding box center [316, 210] width 31 height 31
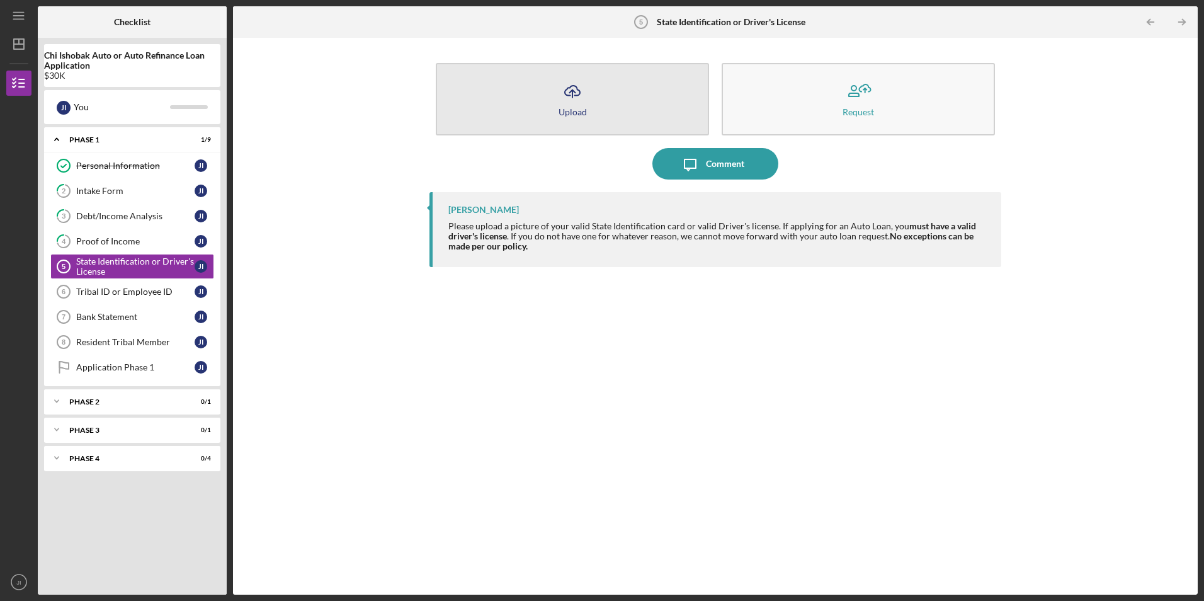
click at [549, 101] on button "Icon/Upload Upload" at bounding box center [572, 99] width 273 height 72
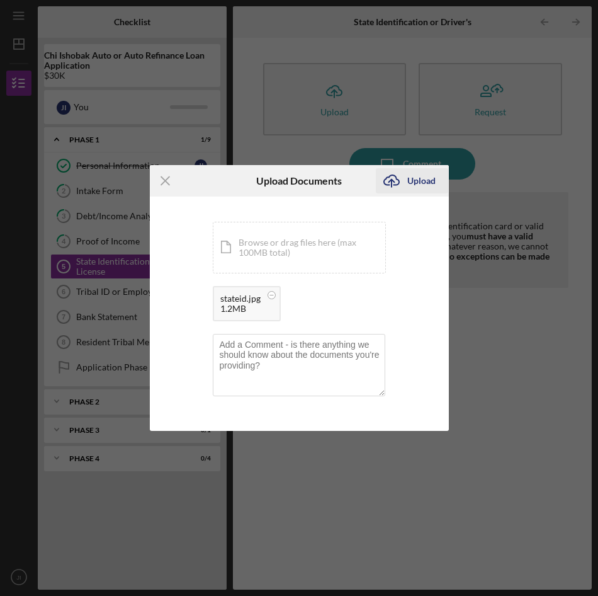
click at [415, 182] on div "Upload" at bounding box center [421, 180] width 28 height 25
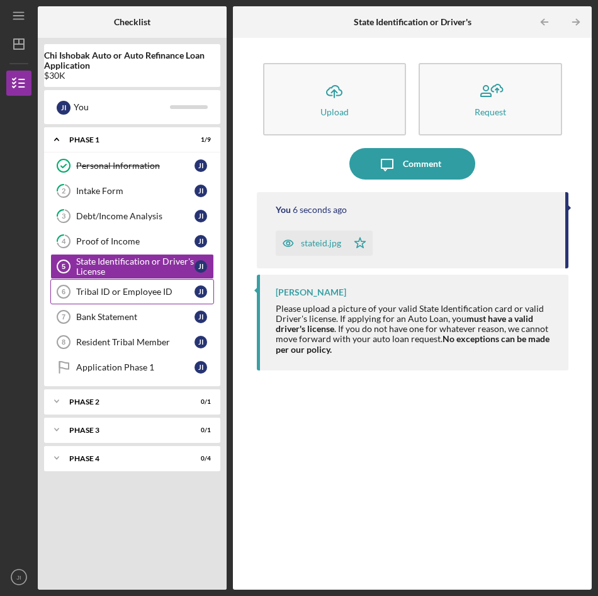
click at [151, 291] on div "Tribal ID or Employee ID" at bounding box center [135, 291] width 118 height 10
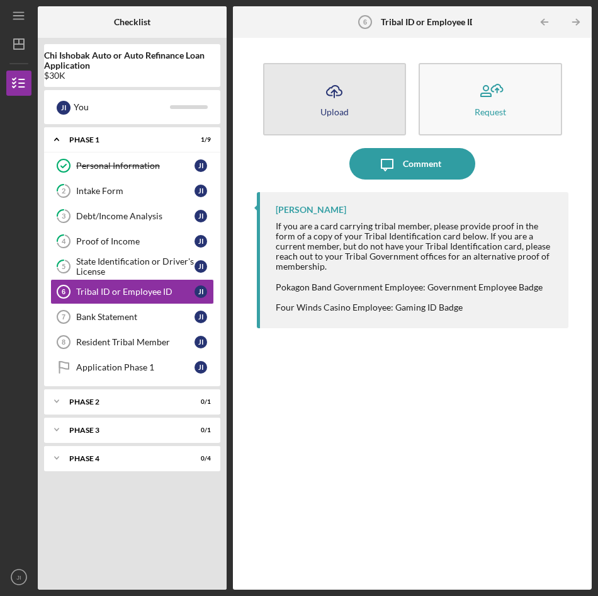
click at [337, 88] on icon "Icon/Upload" at bounding box center [334, 91] width 31 height 31
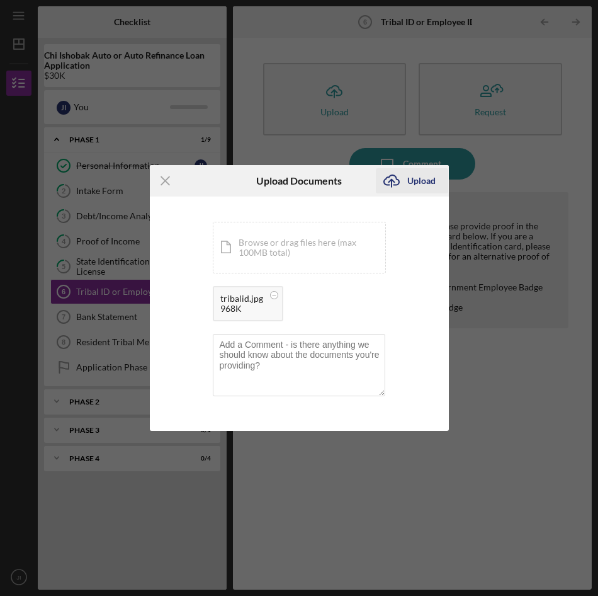
click at [412, 185] on div "Upload" at bounding box center [421, 180] width 28 height 25
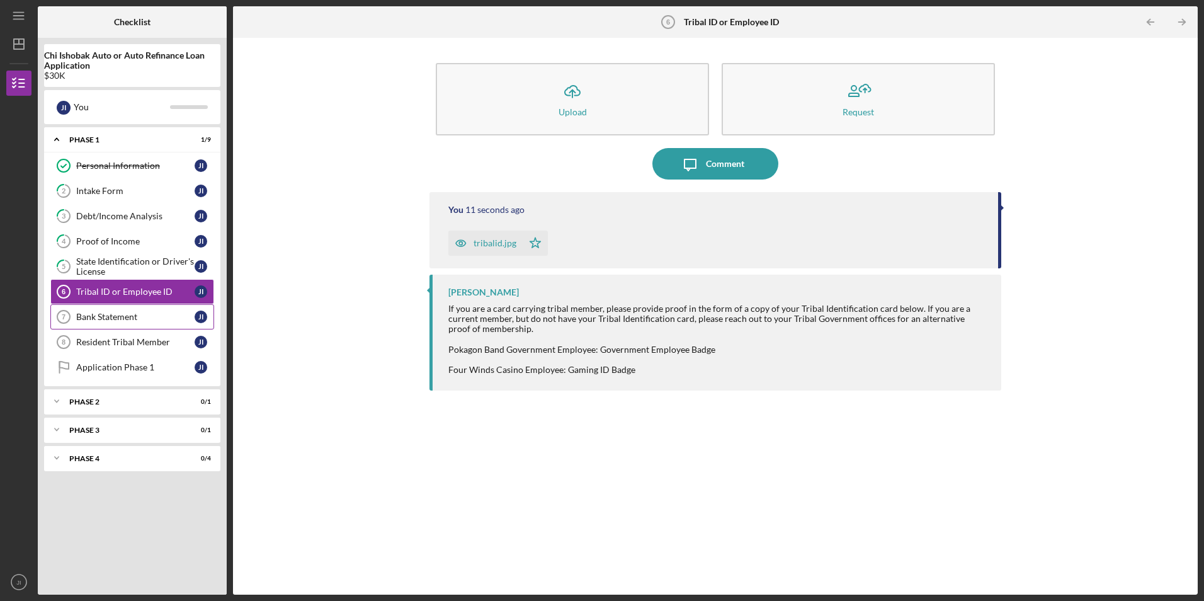
click at [136, 317] on div "Bank Statement" at bounding box center [135, 317] width 118 height 10
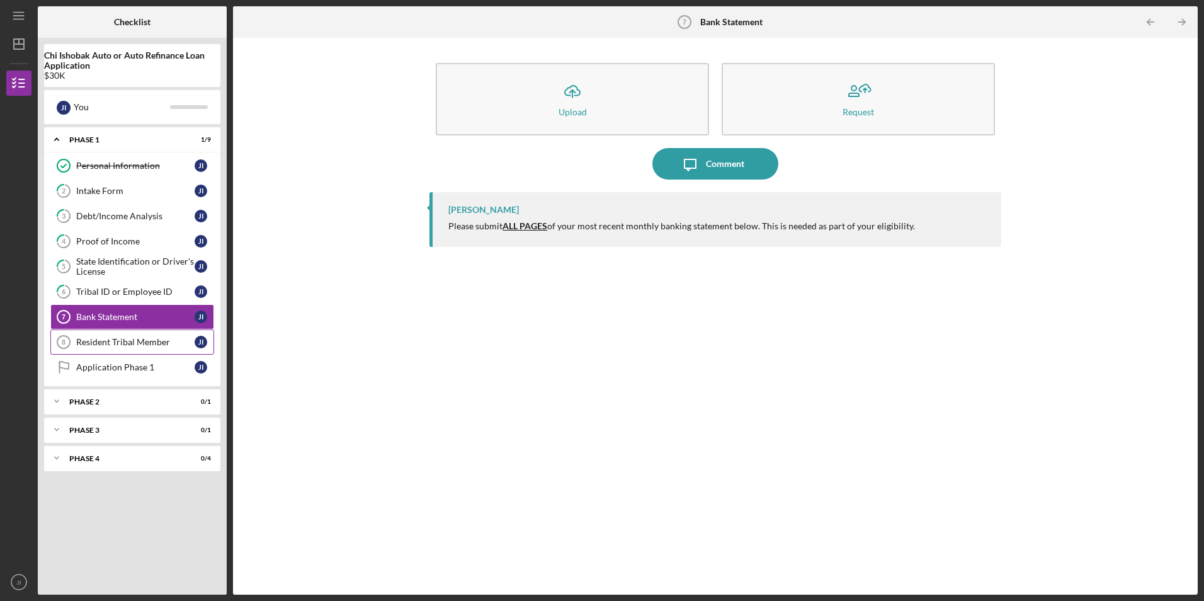
click at [168, 339] on div "Resident Tribal Member" at bounding box center [135, 342] width 118 height 10
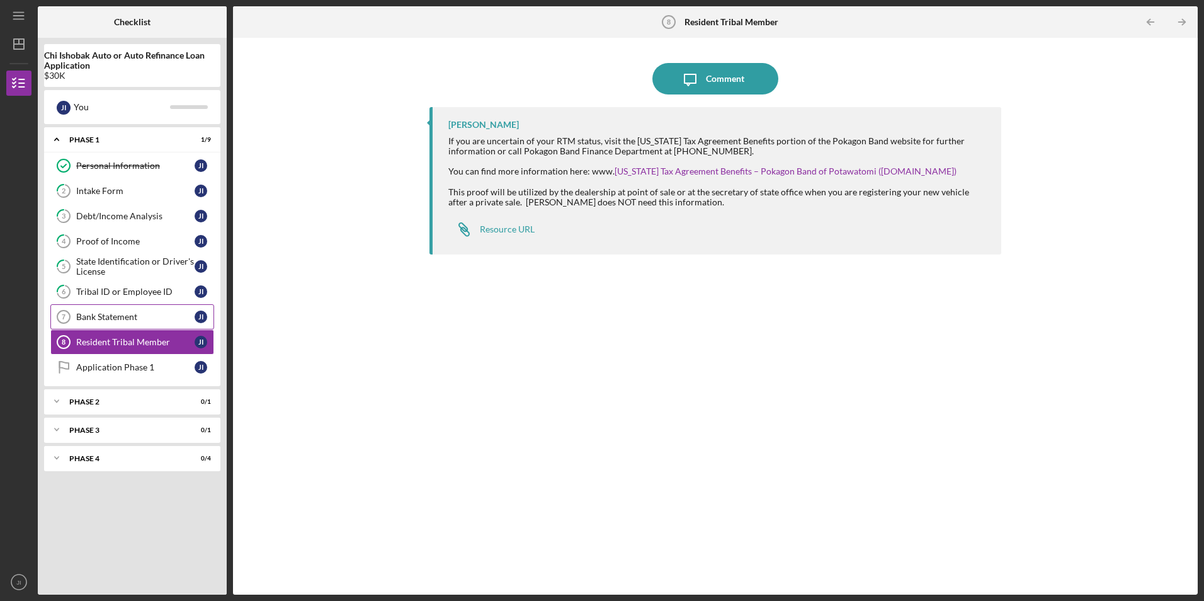
click at [139, 319] on div "Bank Statement" at bounding box center [135, 317] width 118 height 10
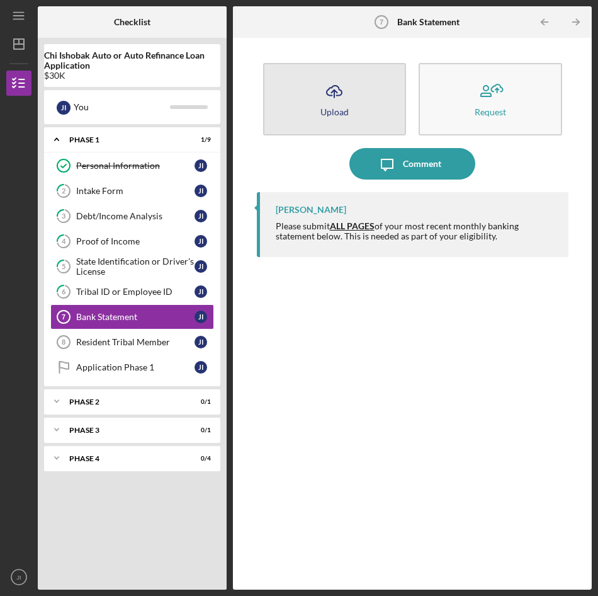
click at [355, 116] on button "Icon/Upload Upload" at bounding box center [335, 99] width 144 height 72
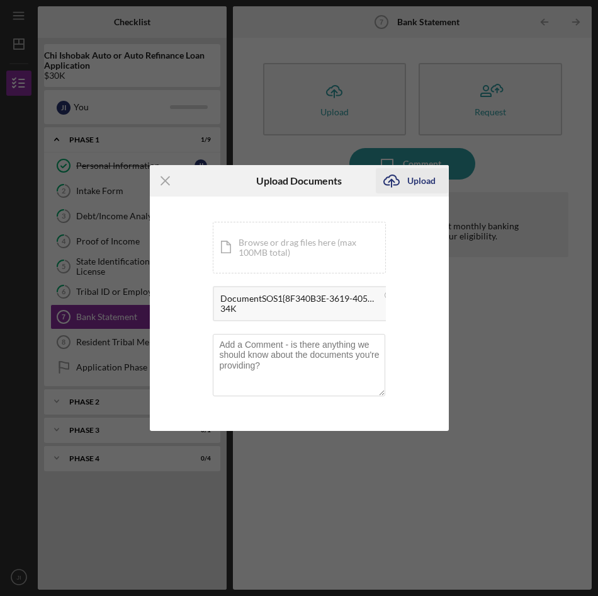
click at [421, 178] on div "Upload" at bounding box center [421, 180] width 28 height 25
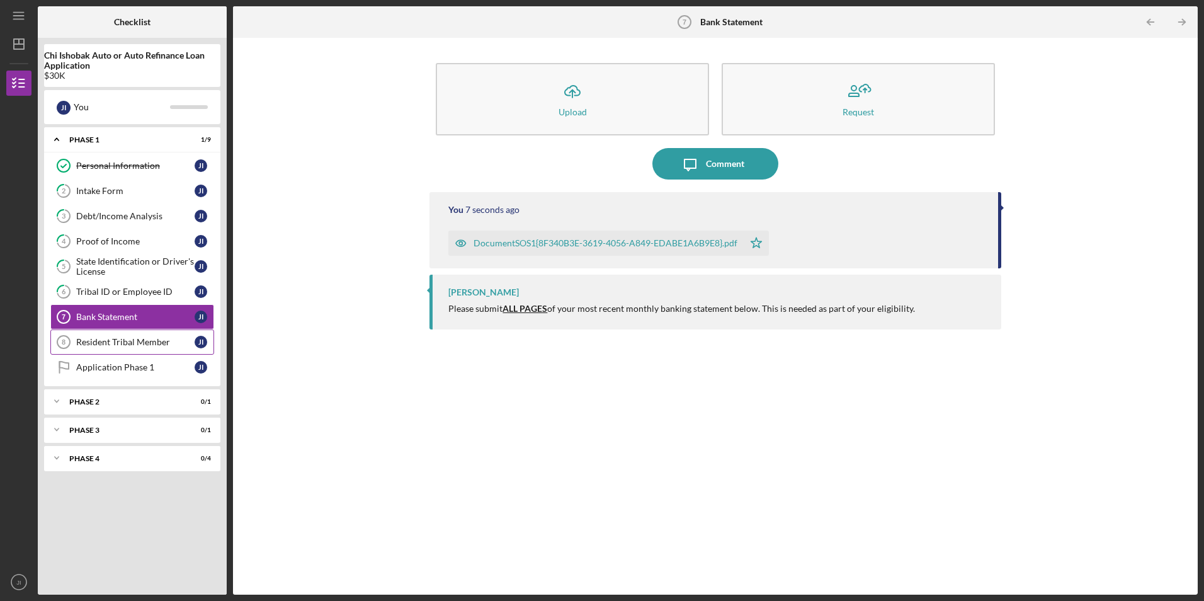
click at [162, 339] on div "Resident Tribal Member" at bounding box center [135, 342] width 118 height 10
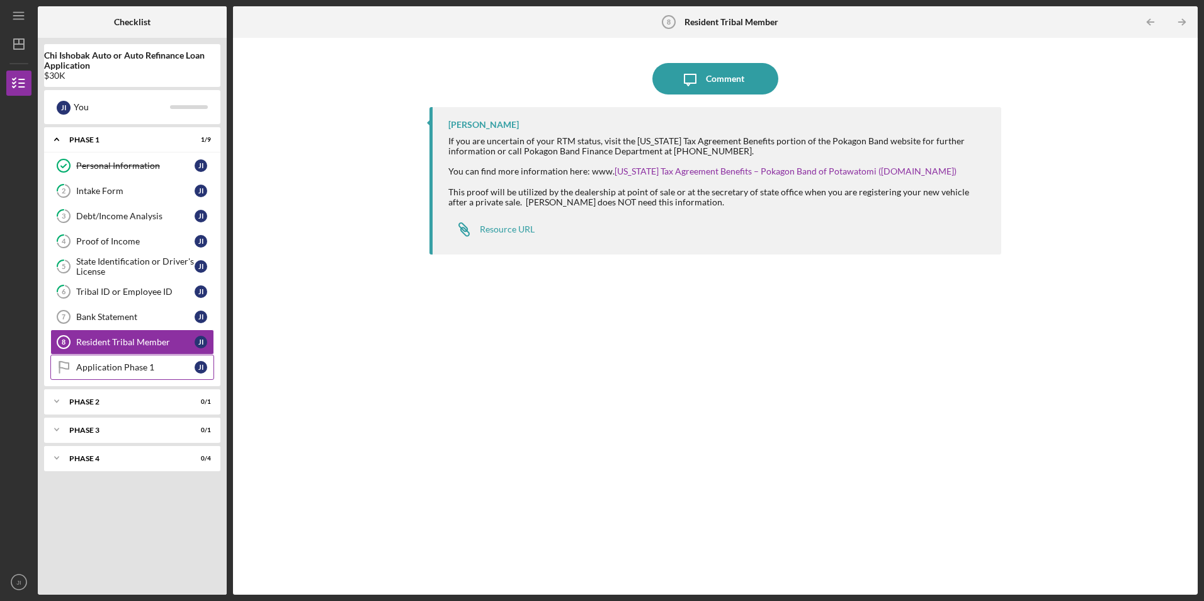
click at [102, 371] on div "Application Phase 1" at bounding box center [135, 367] width 118 height 10
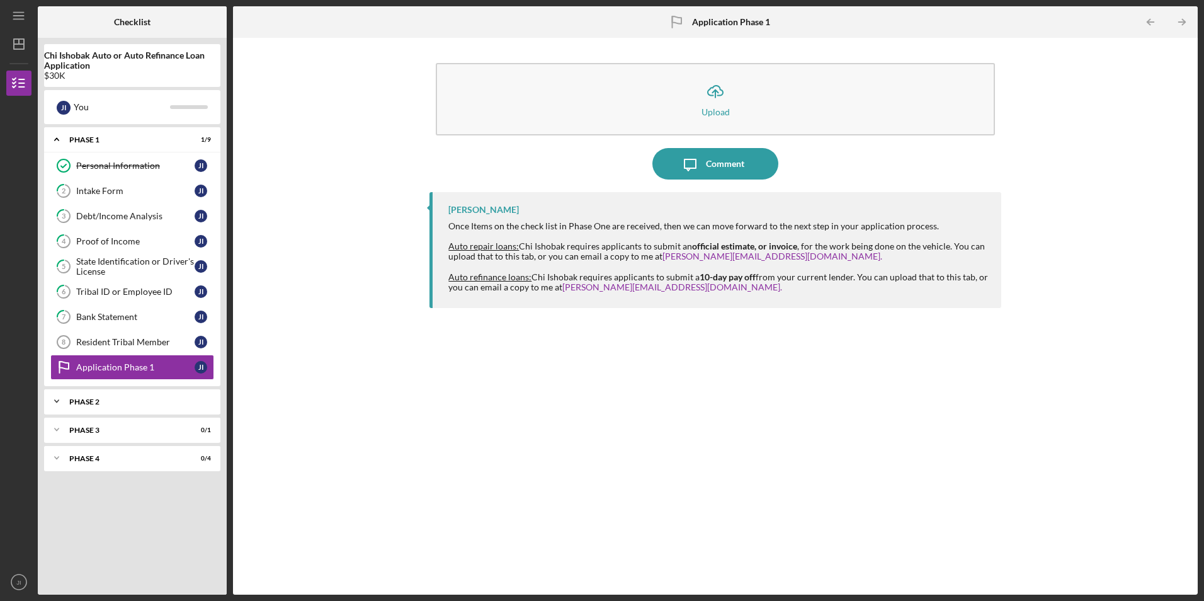
click at [73, 407] on div "Icon/Expander Phase 2 0 / 1" at bounding box center [132, 400] width 176 height 25
click at [100, 400] on div "Phase 2" at bounding box center [136, 402] width 135 height 8
click at [115, 290] on div "Tribal ID or Employee ID" at bounding box center [135, 291] width 118 height 10
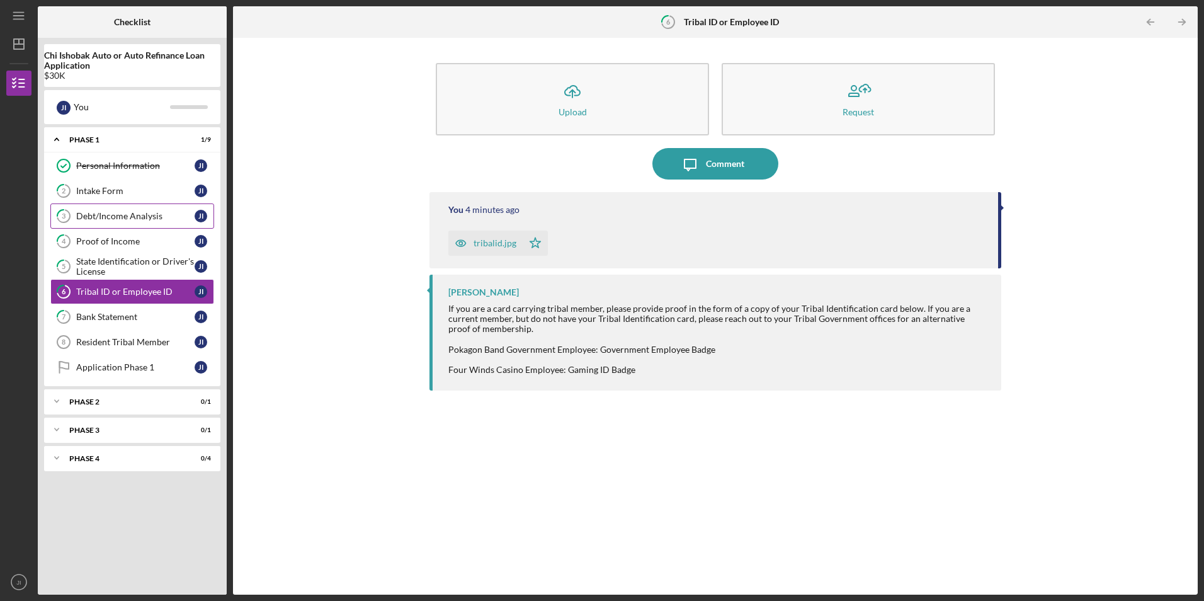
click at [118, 223] on link "3 Debt/Income Analysis J I" at bounding box center [132, 215] width 164 height 25
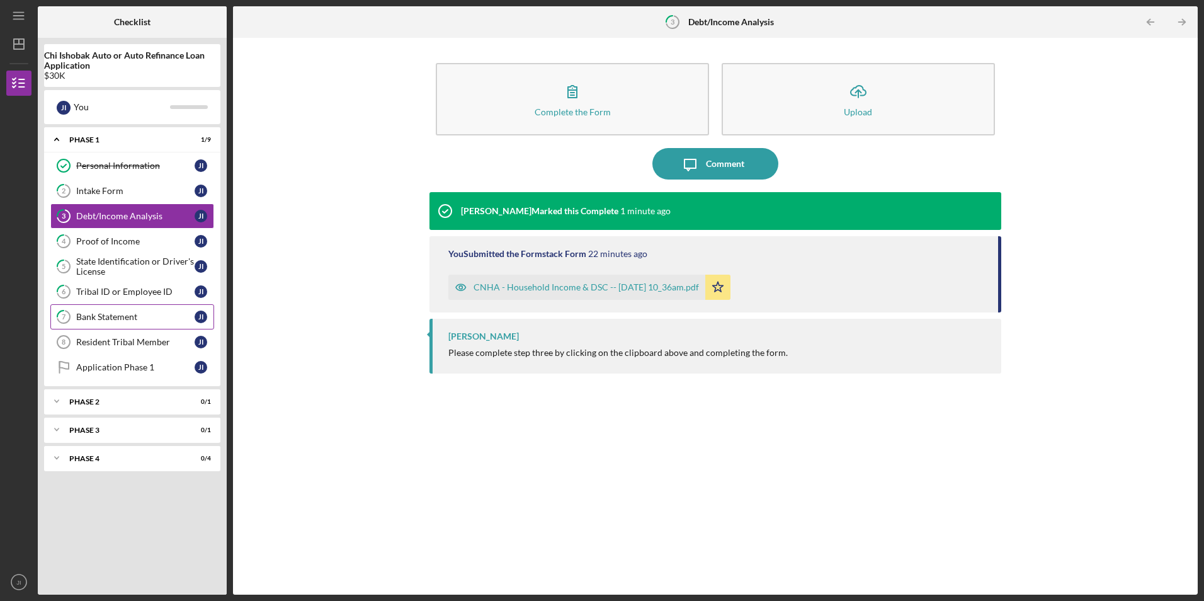
click at [120, 324] on link "7 Bank Statement J I" at bounding box center [132, 316] width 164 height 25
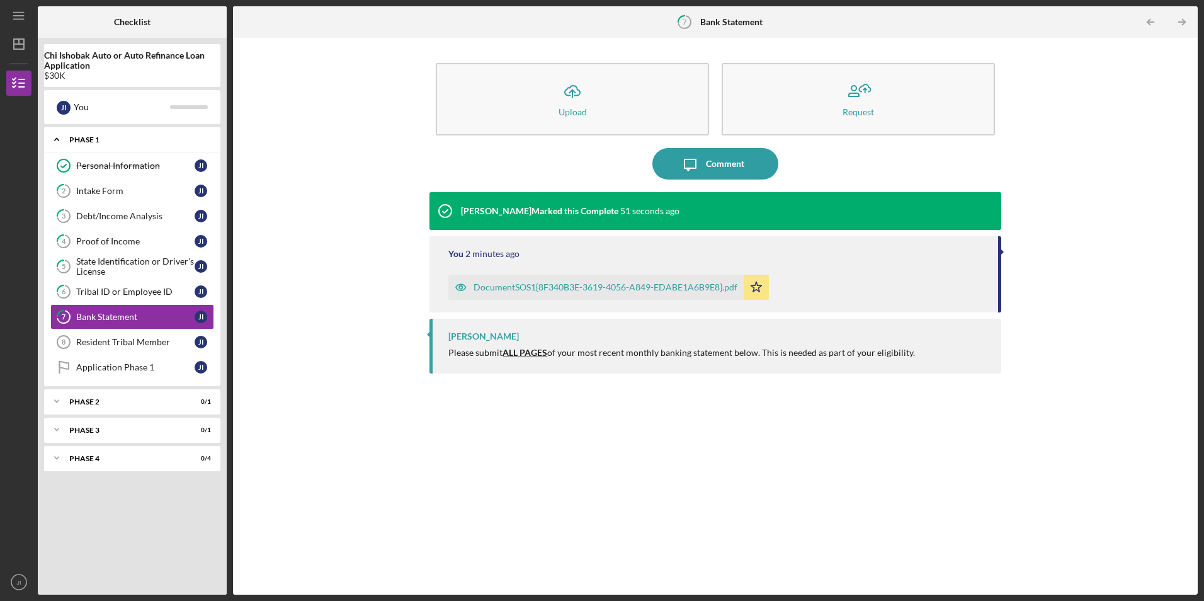
click at [59, 141] on polyline at bounding box center [57, 140] width 4 height 3
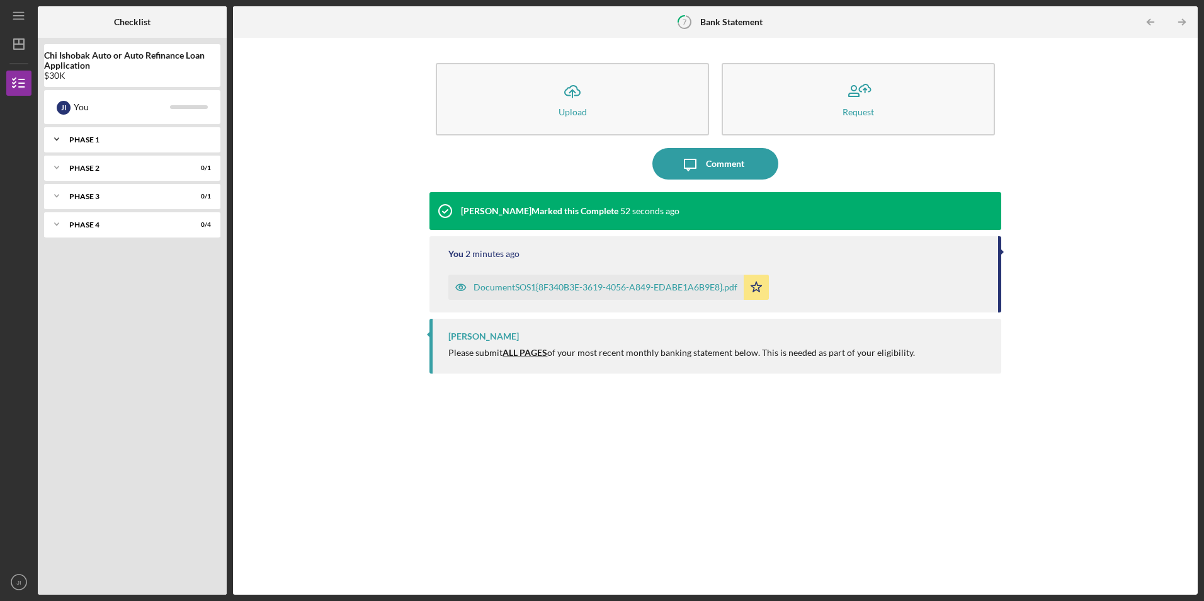
click at [61, 138] on icon "Icon/Expander" at bounding box center [56, 139] width 25 height 25
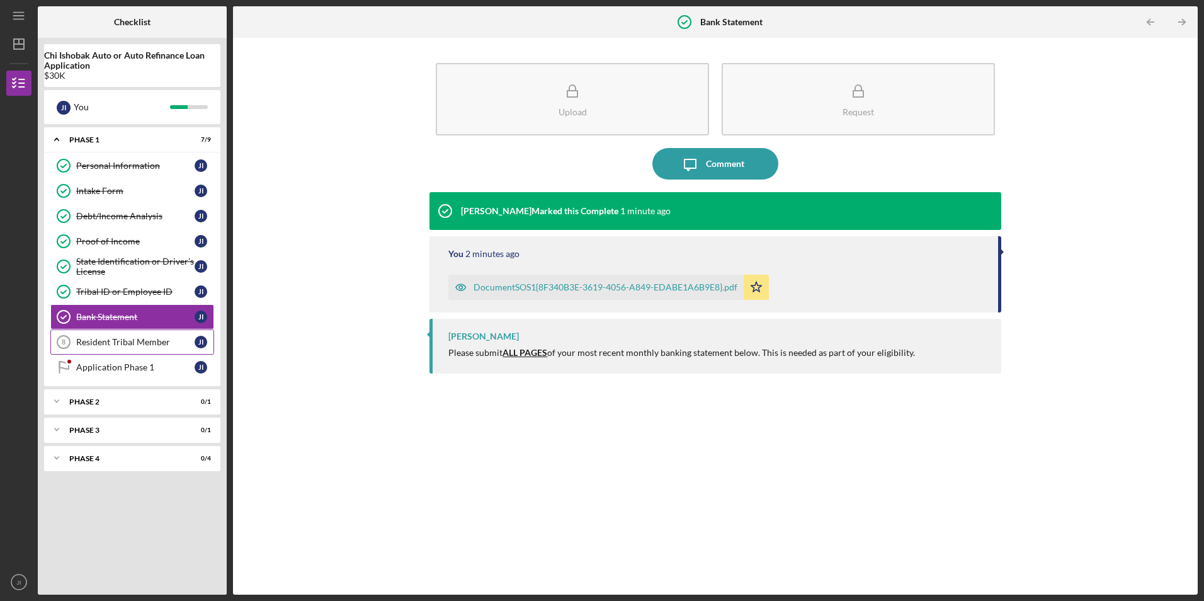
click at [120, 336] on link "Resident Tribal Member 8 Resident Tribal Member J I" at bounding box center [132, 341] width 164 height 25
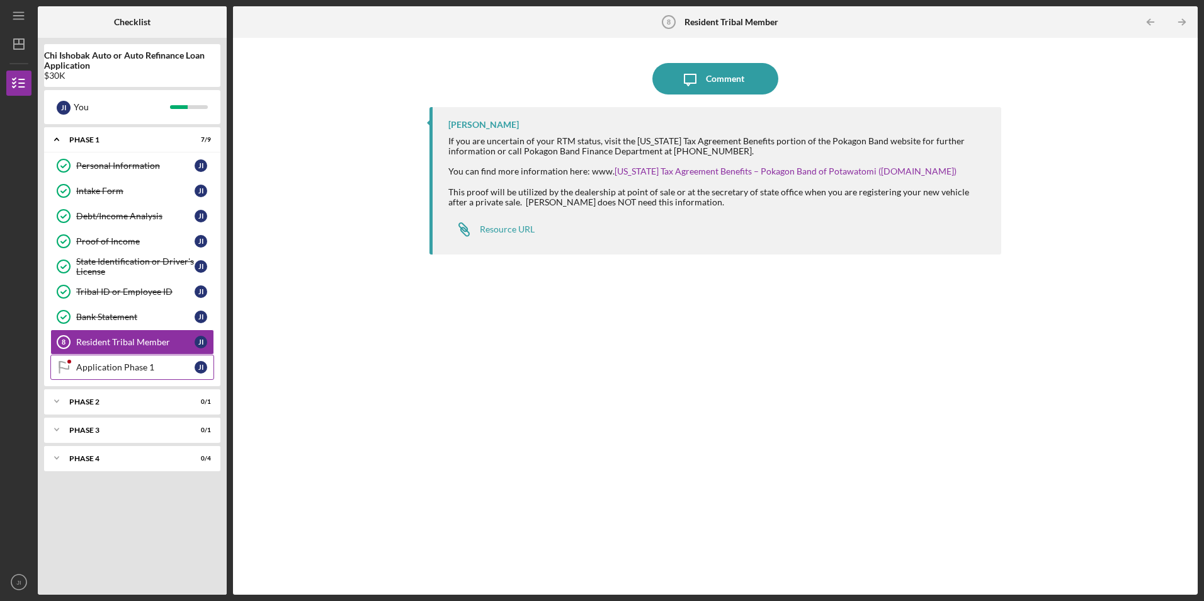
click at [144, 373] on link "Application Phase 1 Application Phase 1 J I" at bounding box center [132, 366] width 164 height 25
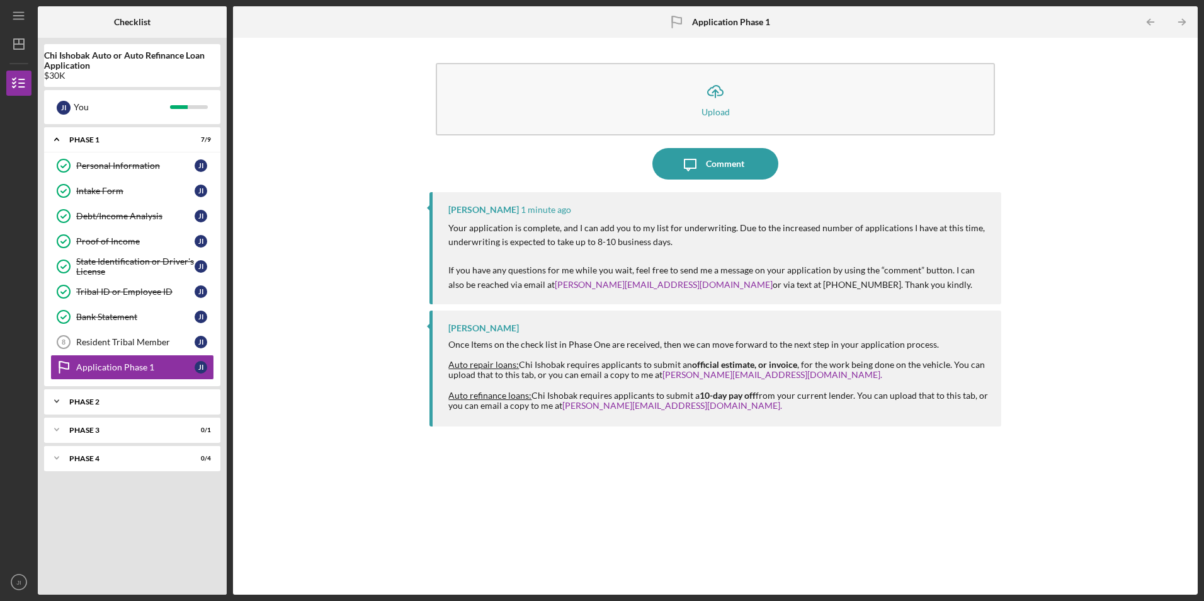
click at [71, 403] on div "Phase 2" at bounding box center [136, 402] width 135 height 8
click at [109, 422] on link "Application Stage 2 Application Stage 2 J I" at bounding box center [132, 427] width 164 height 25
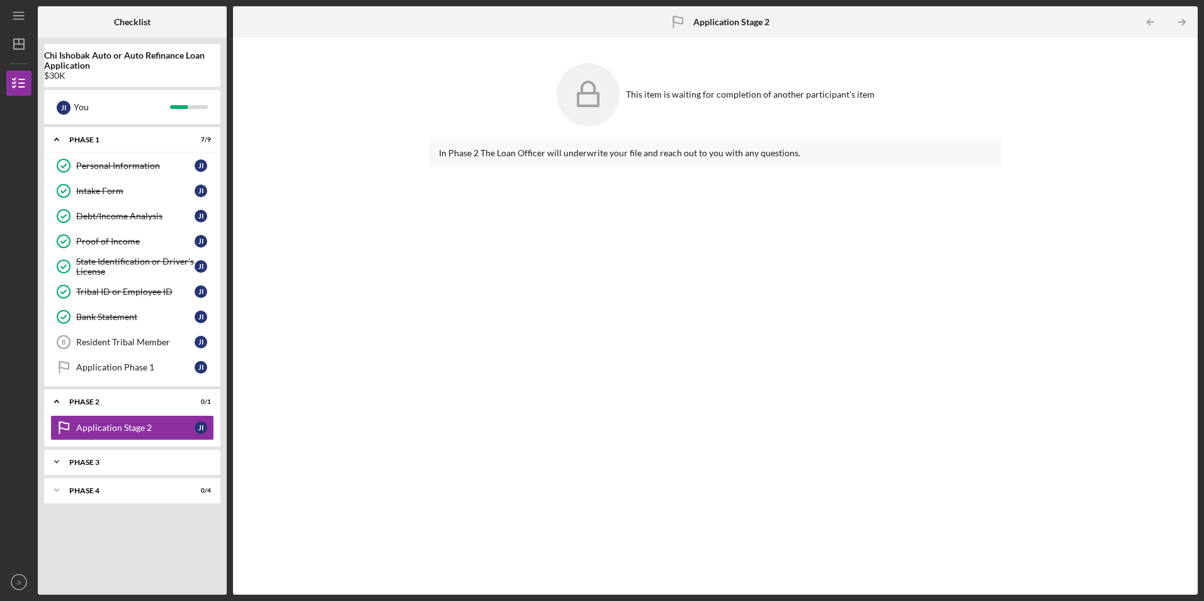
click at [72, 463] on div "Phase 3" at bounding box center [136, 462] width 135 height 8
click at [115, 491] on div "Decision" at bounding box center [135, 488] width 118 height 10
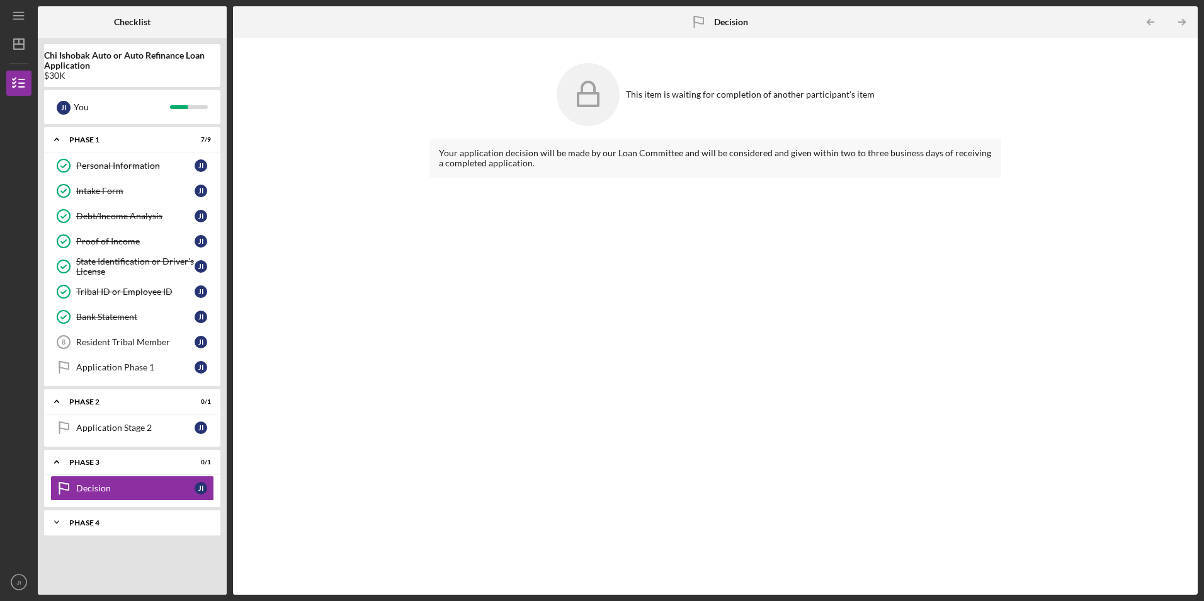
click at [99, 517] on div "Icon/Expander Phase 4 0 / 4" at bounding box center [132, 521] width 176 height 25
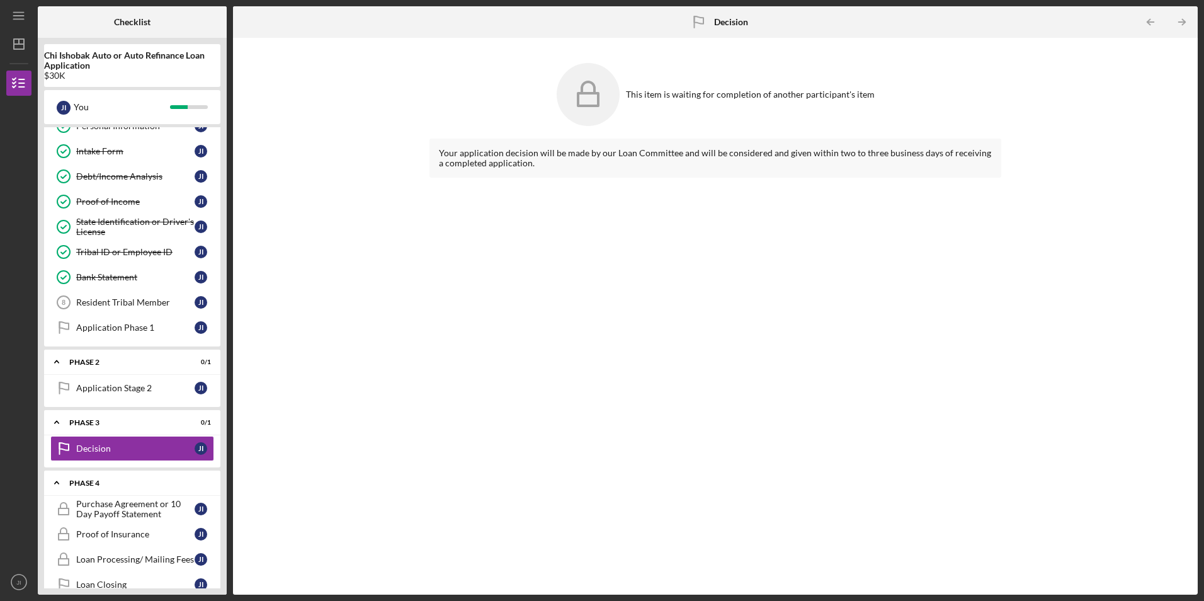
scroll to position [61, 0]
